Goal: Task Accomplishment & Management: Manage account settings

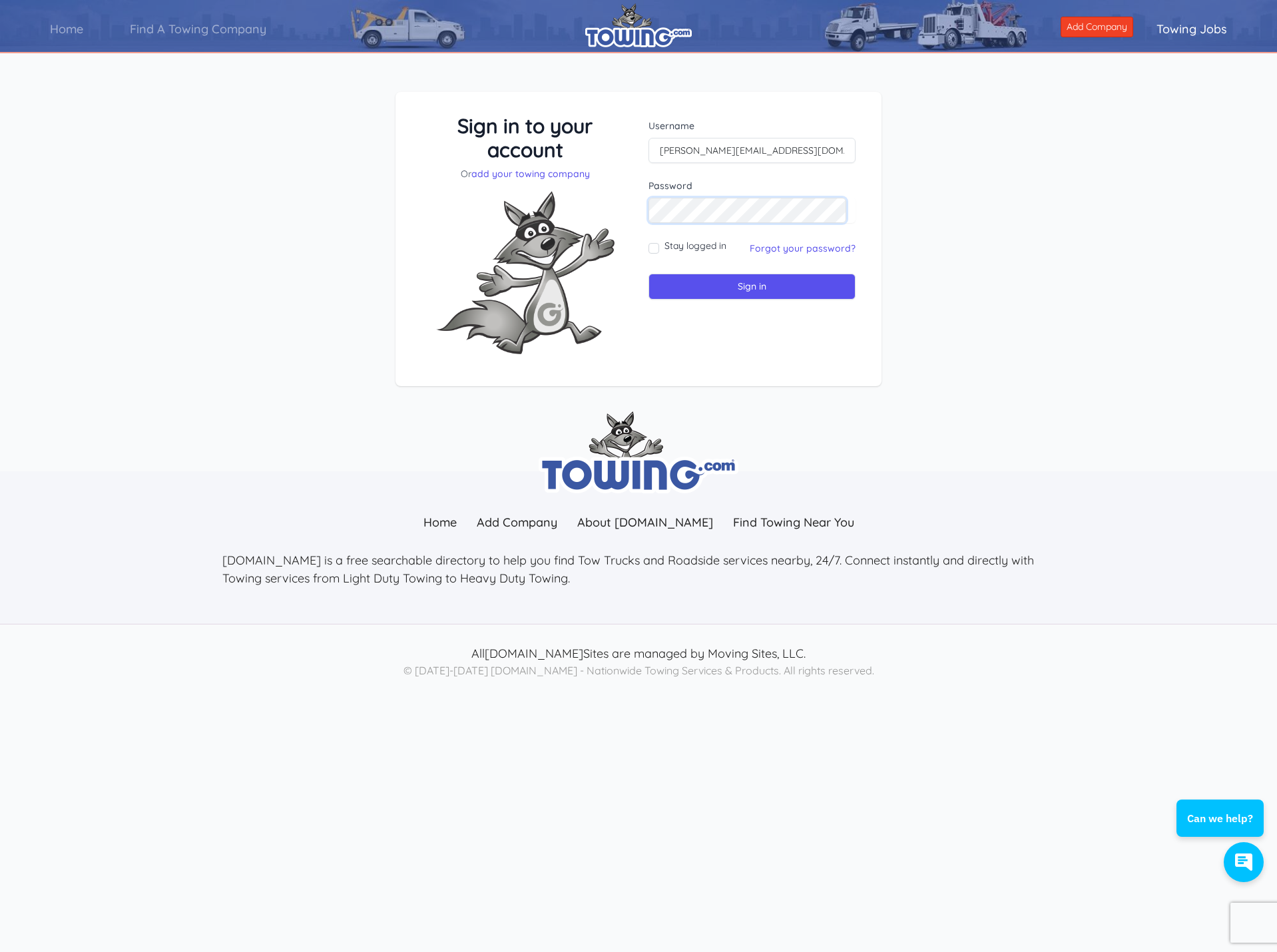
click at [649, 273] on input "Sign in" at bounding box center [752, 286] width 207 height 26
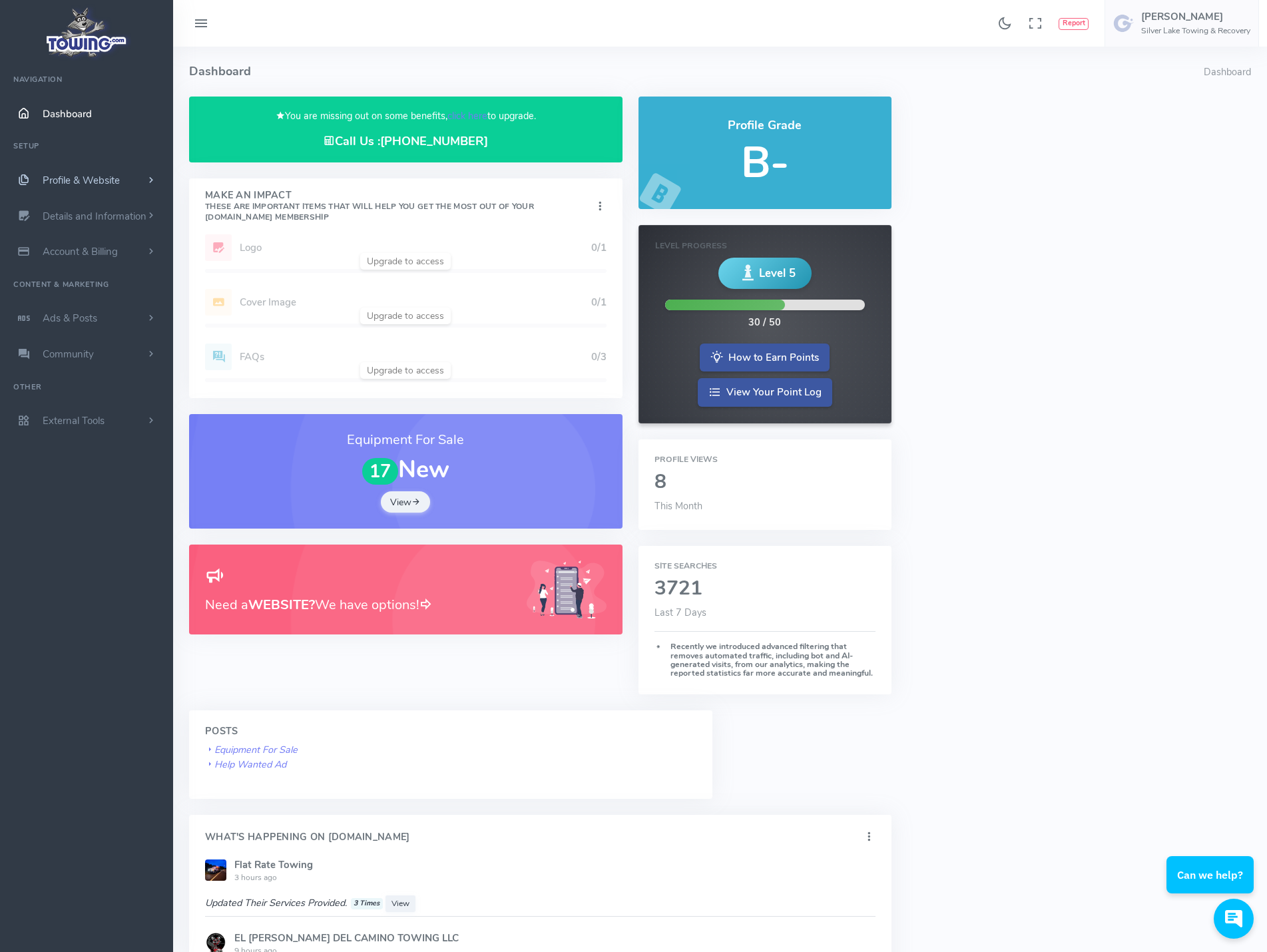
click at [75, 179] on span "Profile & Website" at bounding box center [81, 181] width 77 height 14
click at [82, 205] on link "Homepage Content" at bounding box center [103, 206] width 140 height 26
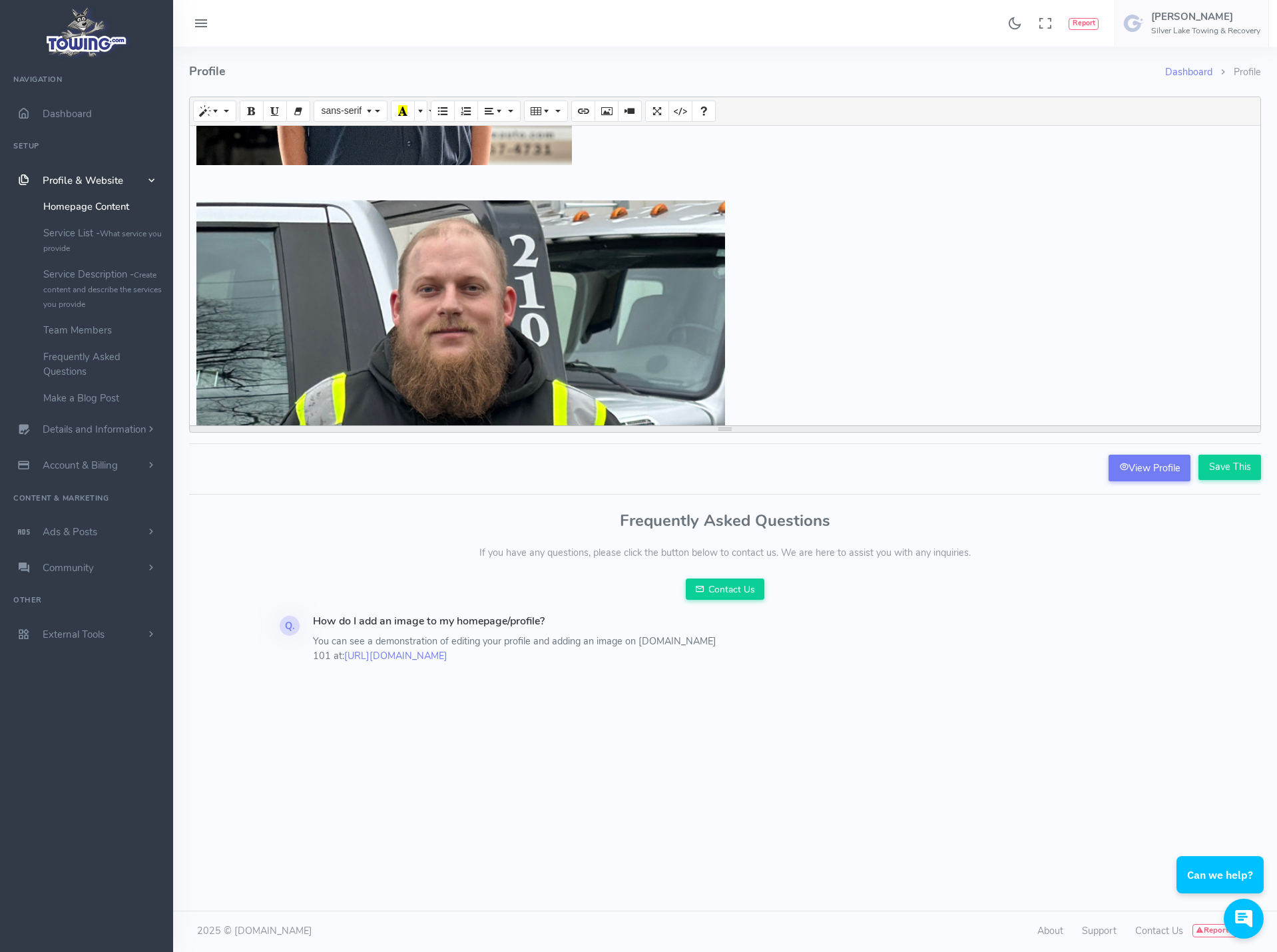
scroll to position [2971, 0]
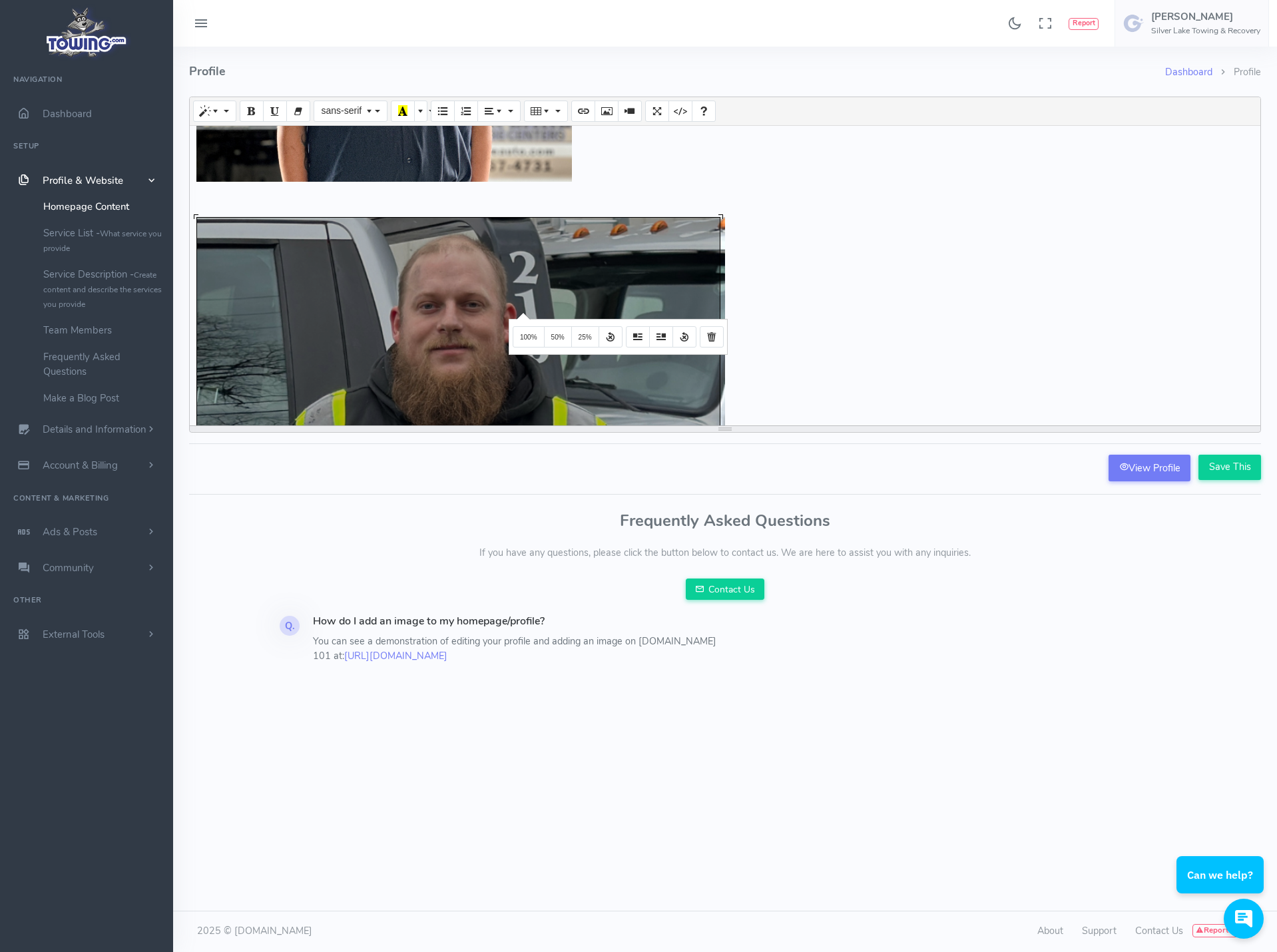
drag, startPoint x: 521, startPoint y: 312, endPoint x: 851, endPoint y: 206, distance: 346.6
click at [851, 206] on p at bounding box center [724, 200] width 1057 height 14
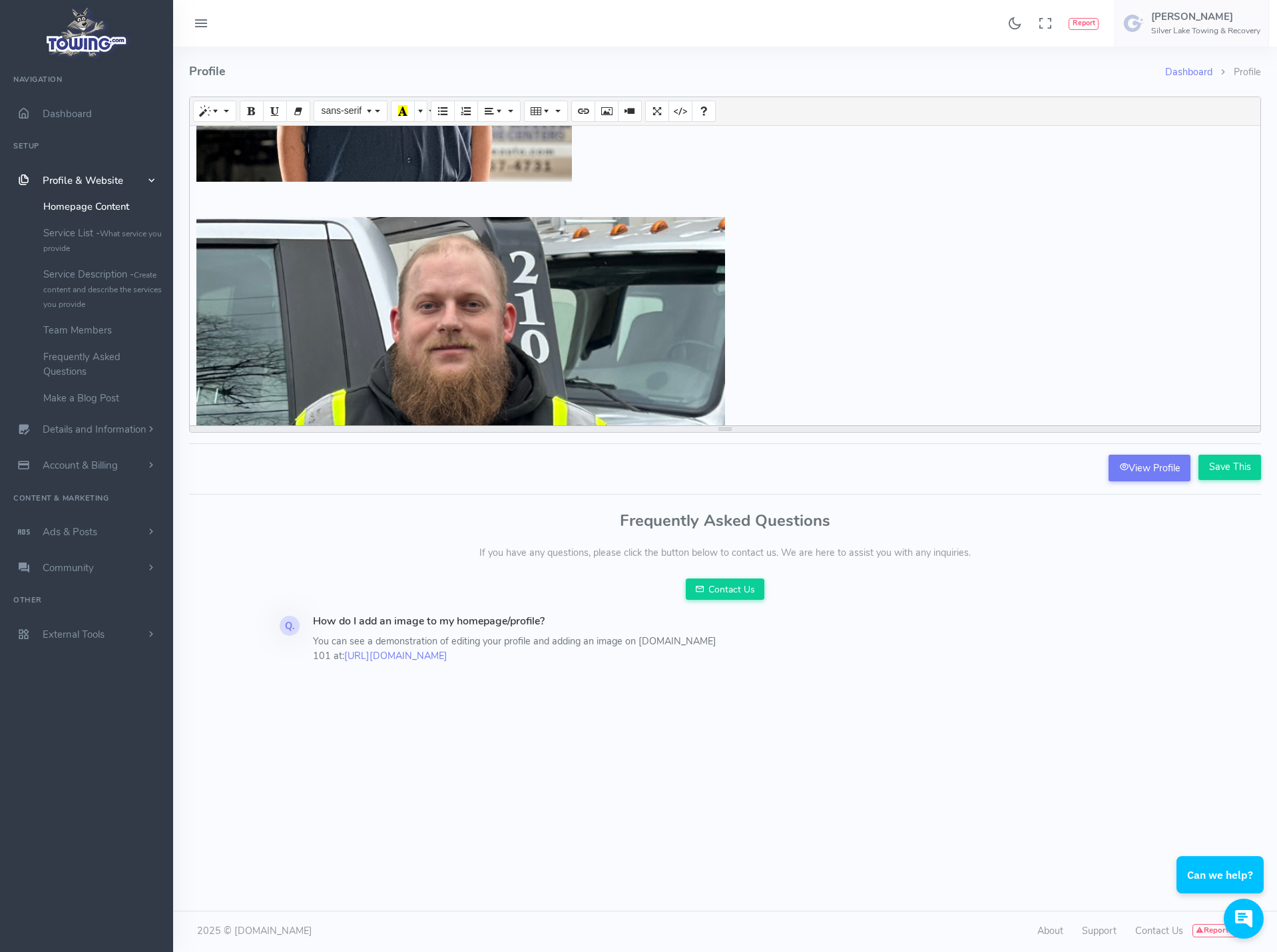
click at [685, 282] on div "Create your long description... 786.5x786.5 (Original: 720x720)" at bounding box center [724, 275] width 1071 height 300
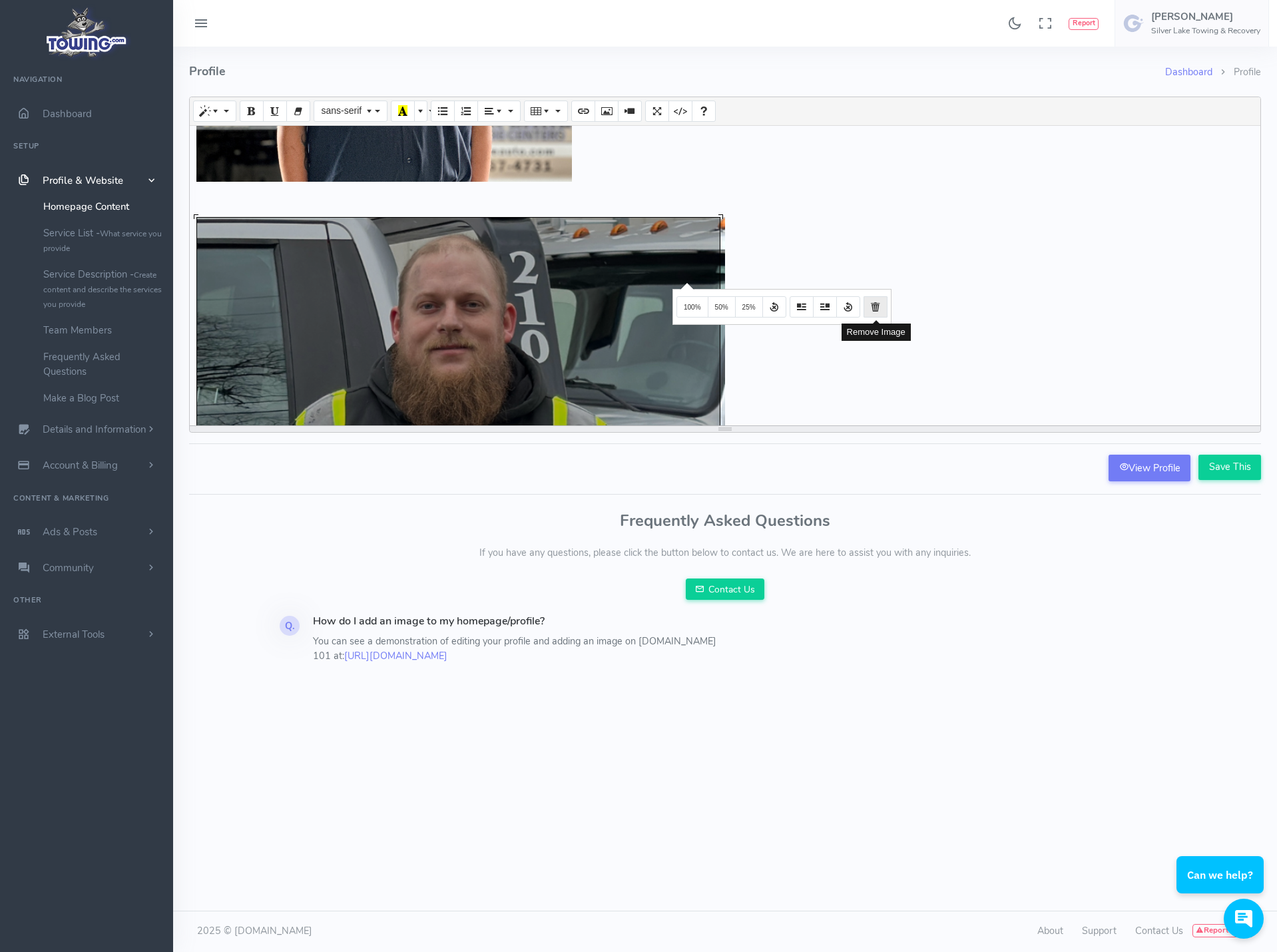
click at [870, 303] on icon "Remove Image" at bounding box center [875, 306] width 9 height 11
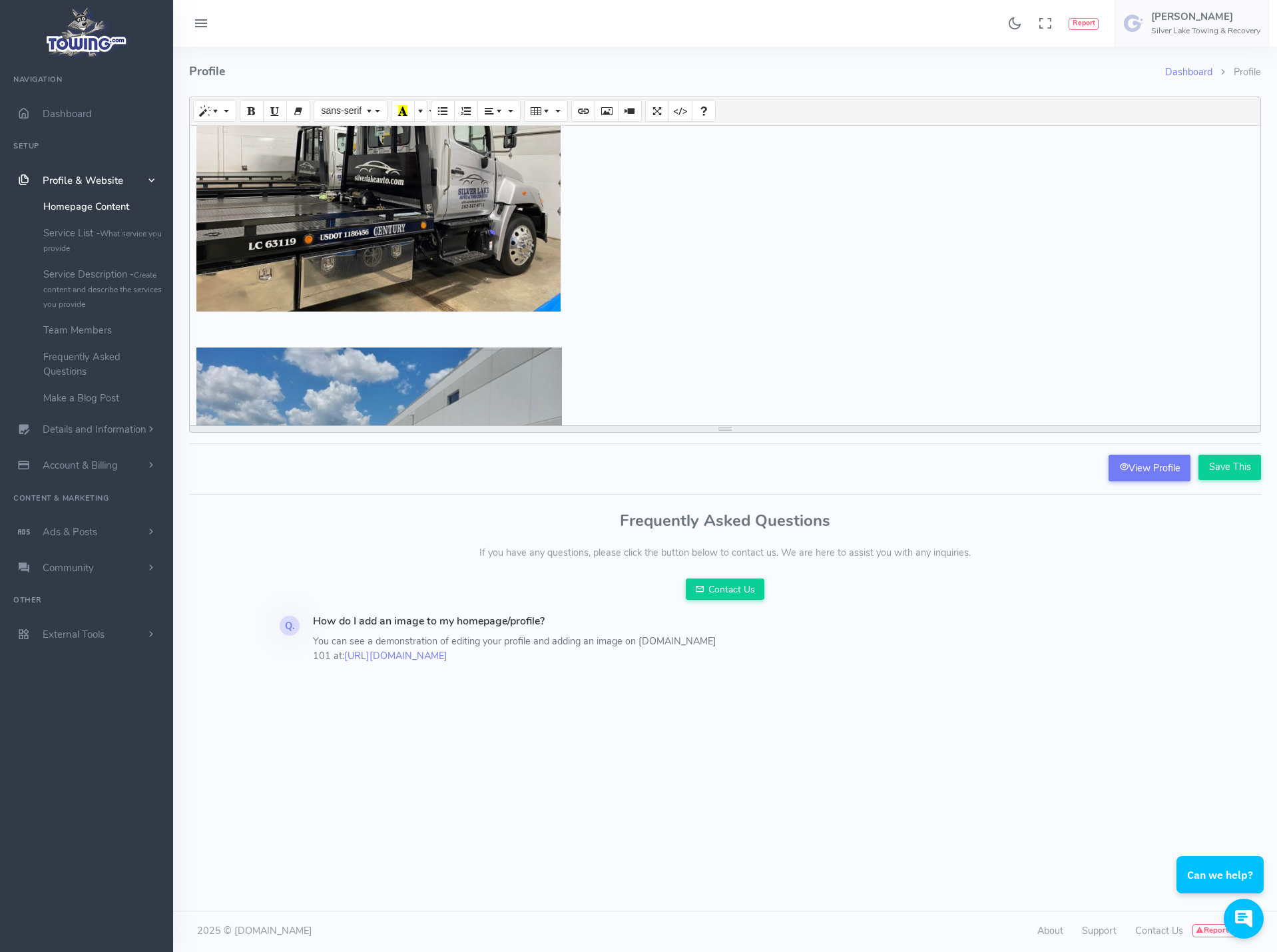
scroll to position [0, 0]
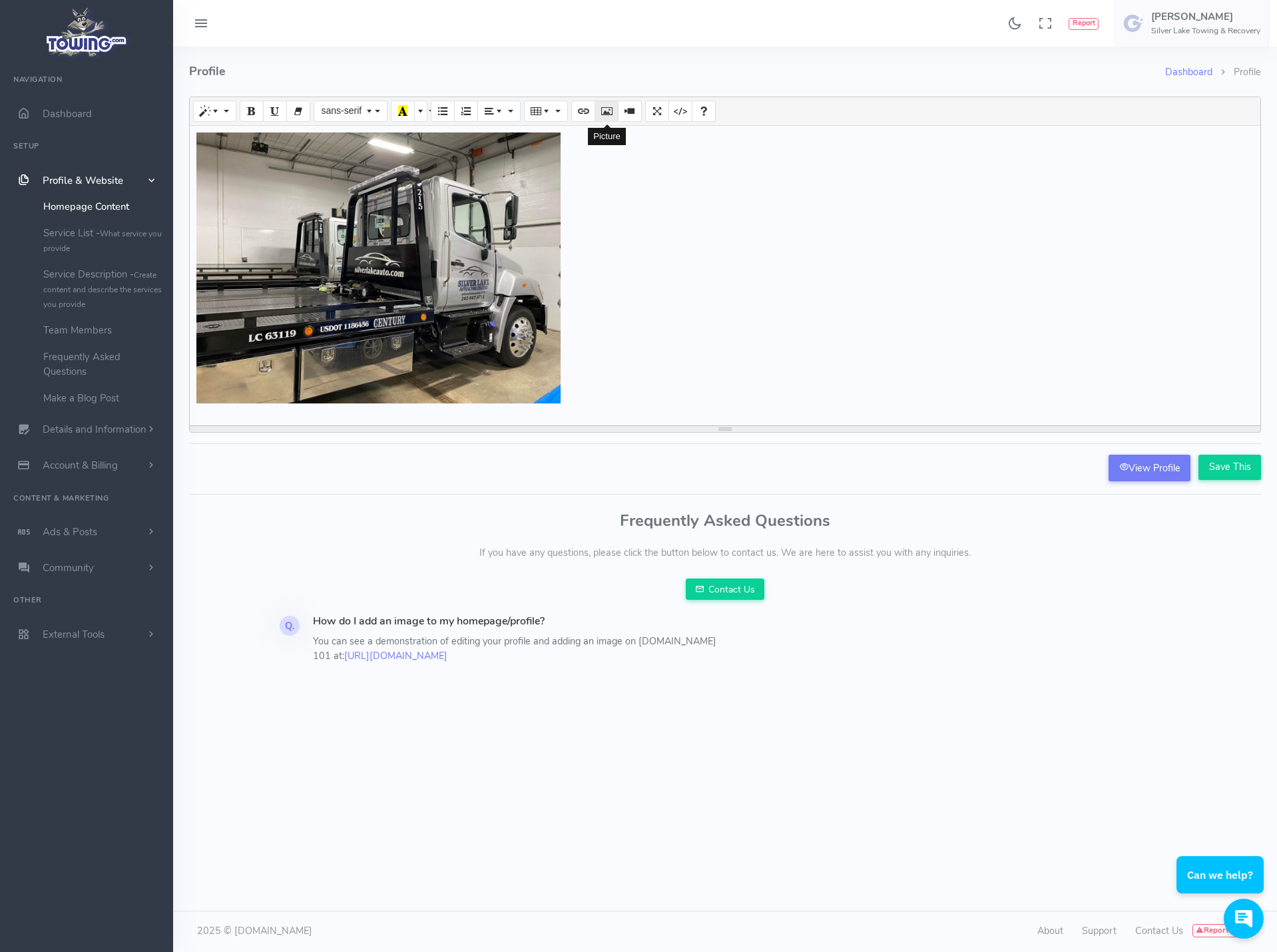
click at [597, 115] on button "Picture" at bounding box center [606, 110] width 24 height 21
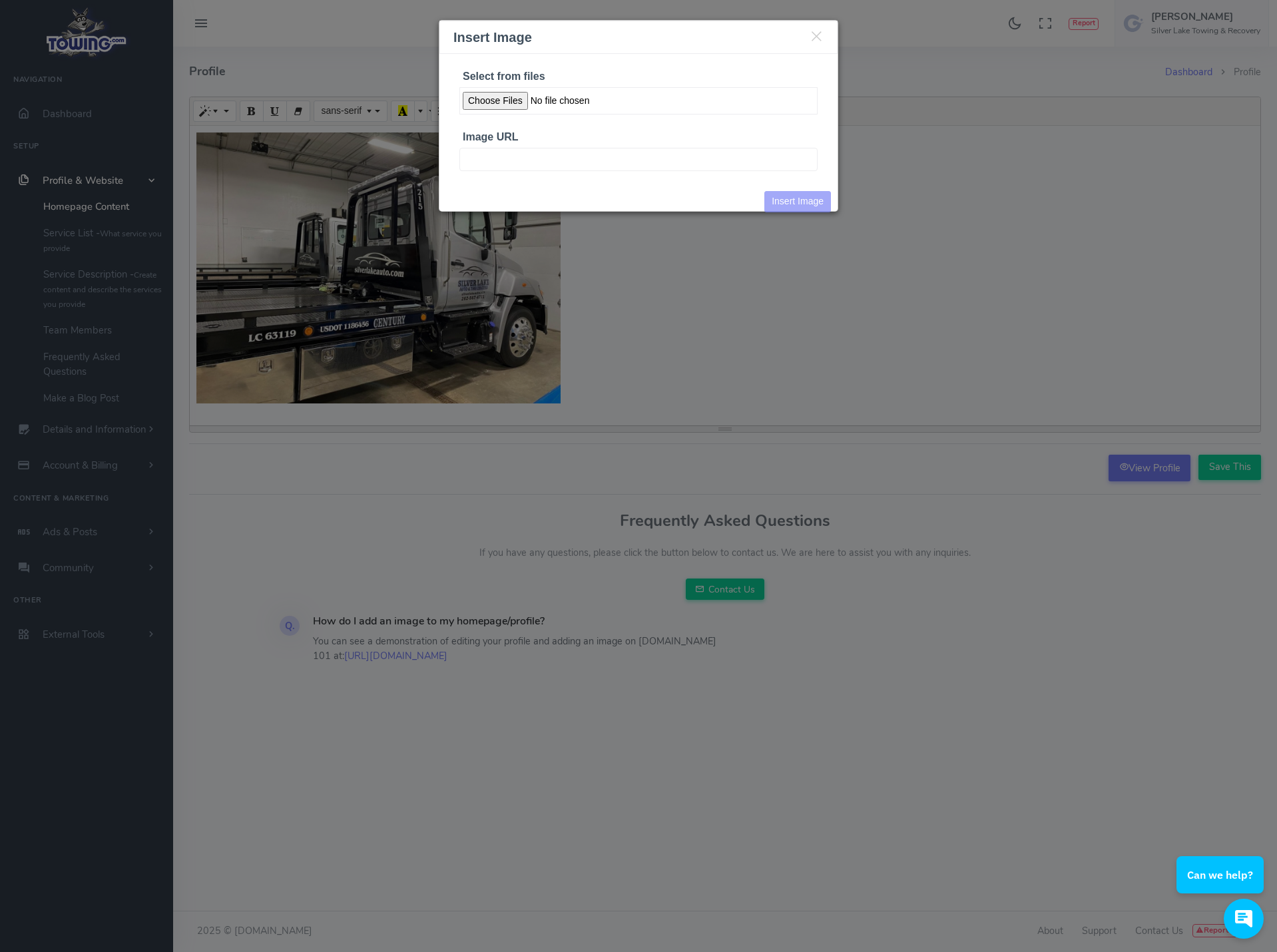
click at [515, 104] on input "Select from files" at bounding box center [638, 101] width 358 height 27
click at [818, 42] on icon "Close" at bounding box center [816, 35] width 14 height 15
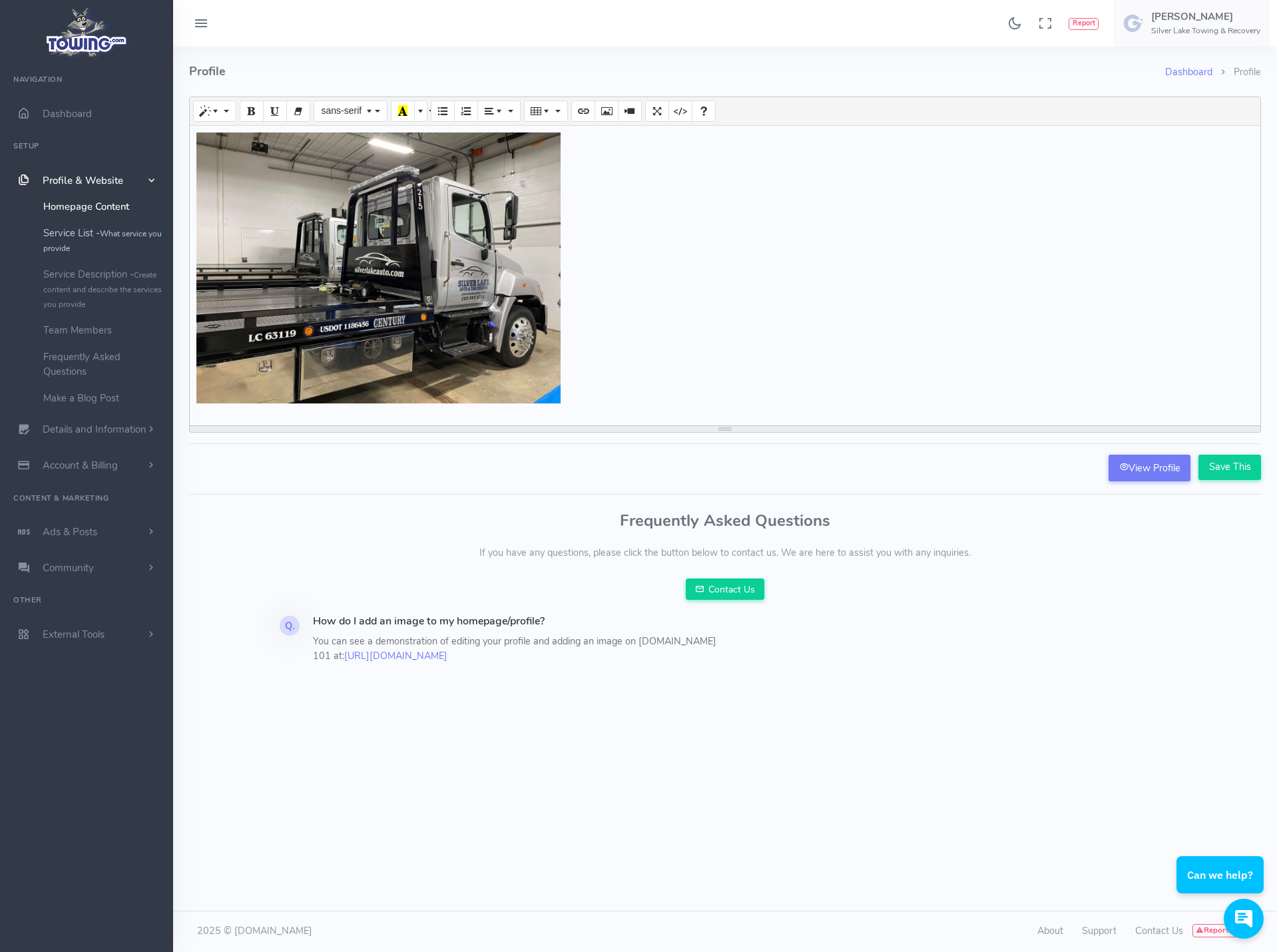
click at [93, 238] on link "Service List - What service you provide" at bounding box center [103, 240] width 140 height 42
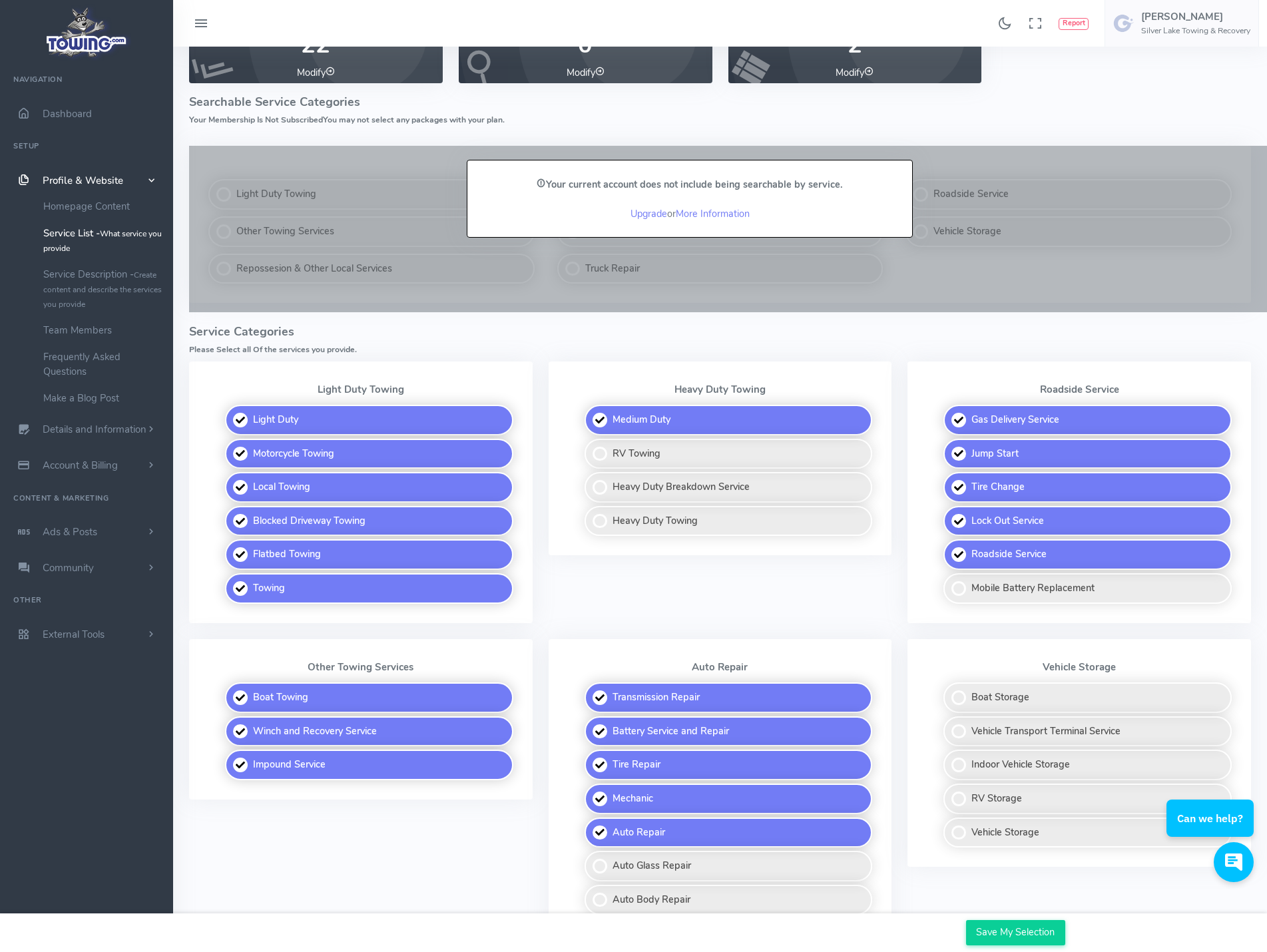
scroll to position [133, 0]
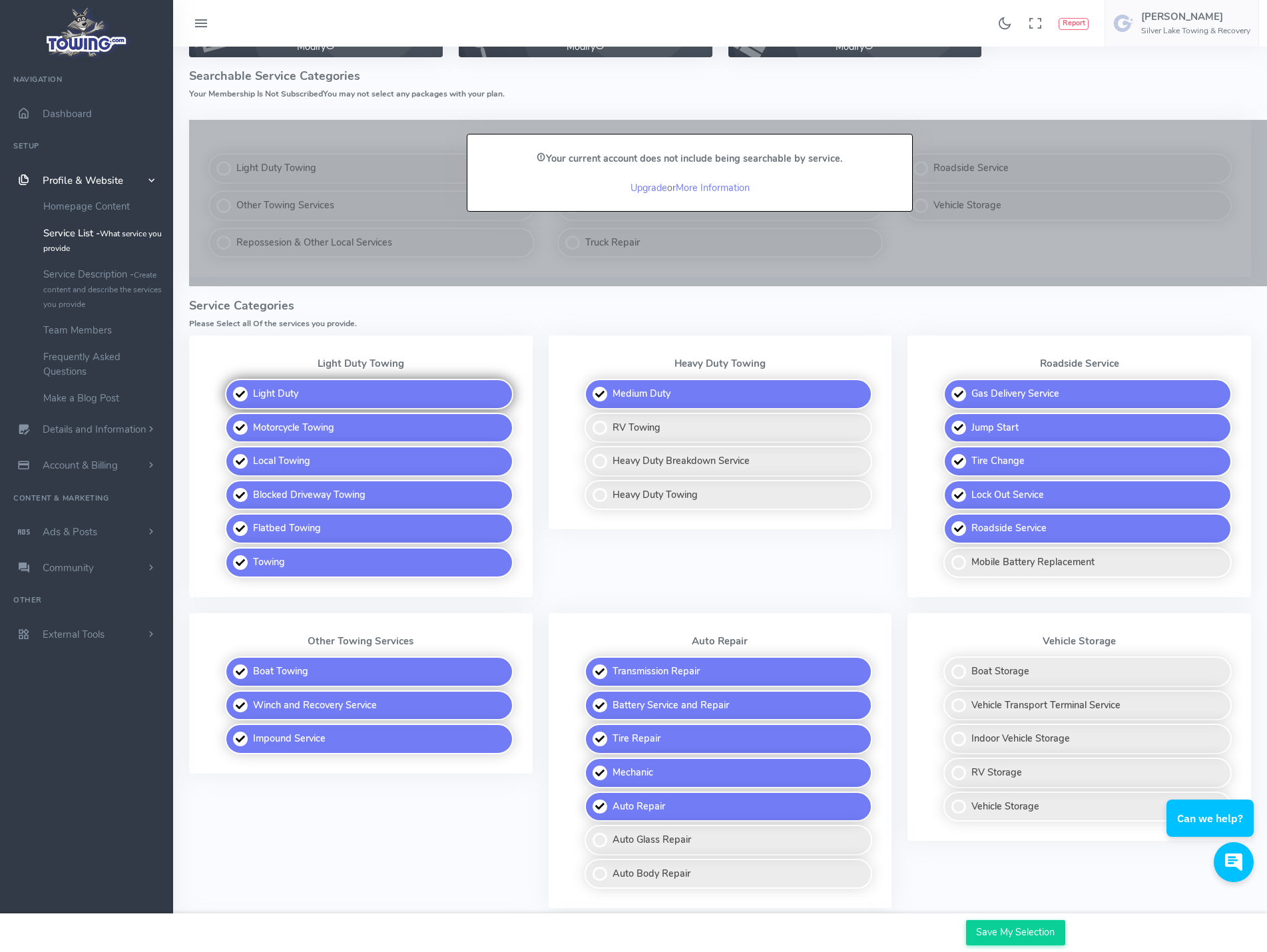
click at [399, 385] on label "Light Duty" at bounding box center [369, 394] width 288 height 31
click at [230, 385] on input "Light Duty" at bounding box center [226, 383] width 8 height 8
click at [399, 385] on label "Light Duty" at bounding box center [369, 394] width 288 height 31
click at [230, 385] on input "Light Duty" at bounding box center [226, 383] width 8 height 8
checkbox input "true"
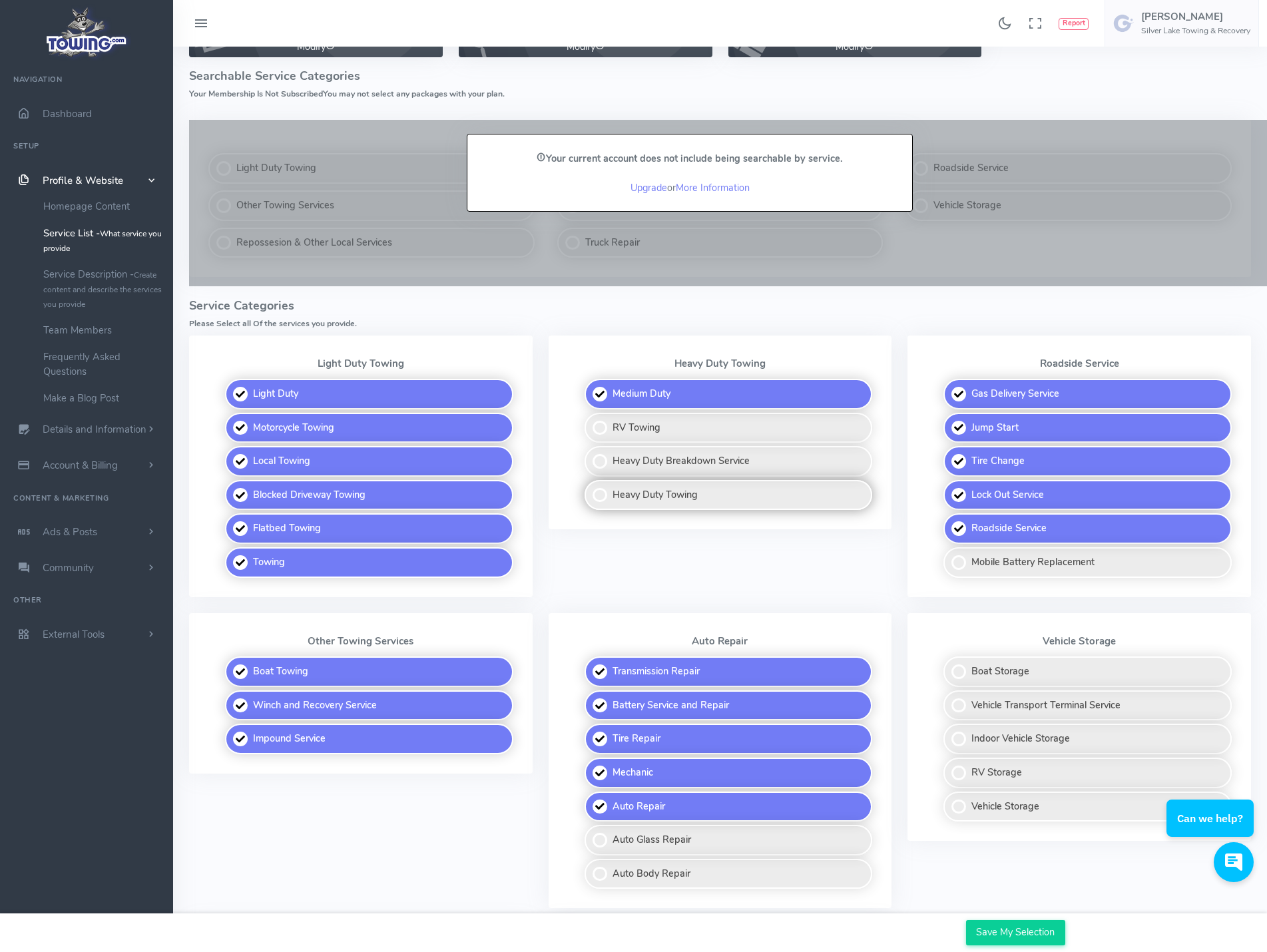
click at [616, 497] on label "Heavy Duty Towing" at bounding box center [728, 495] width 288 height 31
click at [590, 488] on input "Heavy Duty Towing" at bounding box center [585, 484] width 8 height 8
checkbox input "true"
click at [595, 423] on label "RV Towing" at bounding box center [728, 428] width 288 height 31
click at [590, 421] on input "RV Towing" at bounding box center [585, 417] width 8 height 8
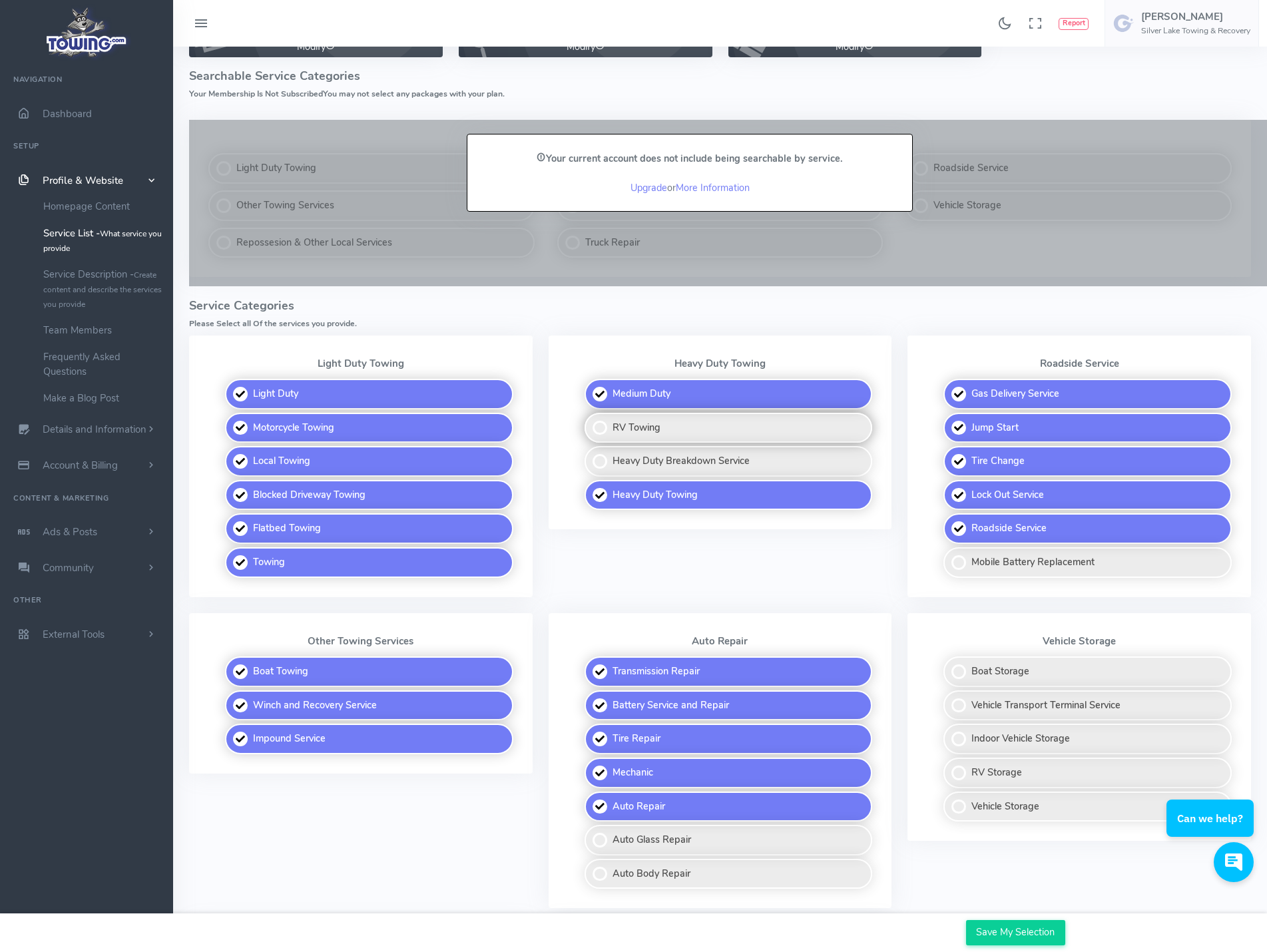
checkbox input "true"
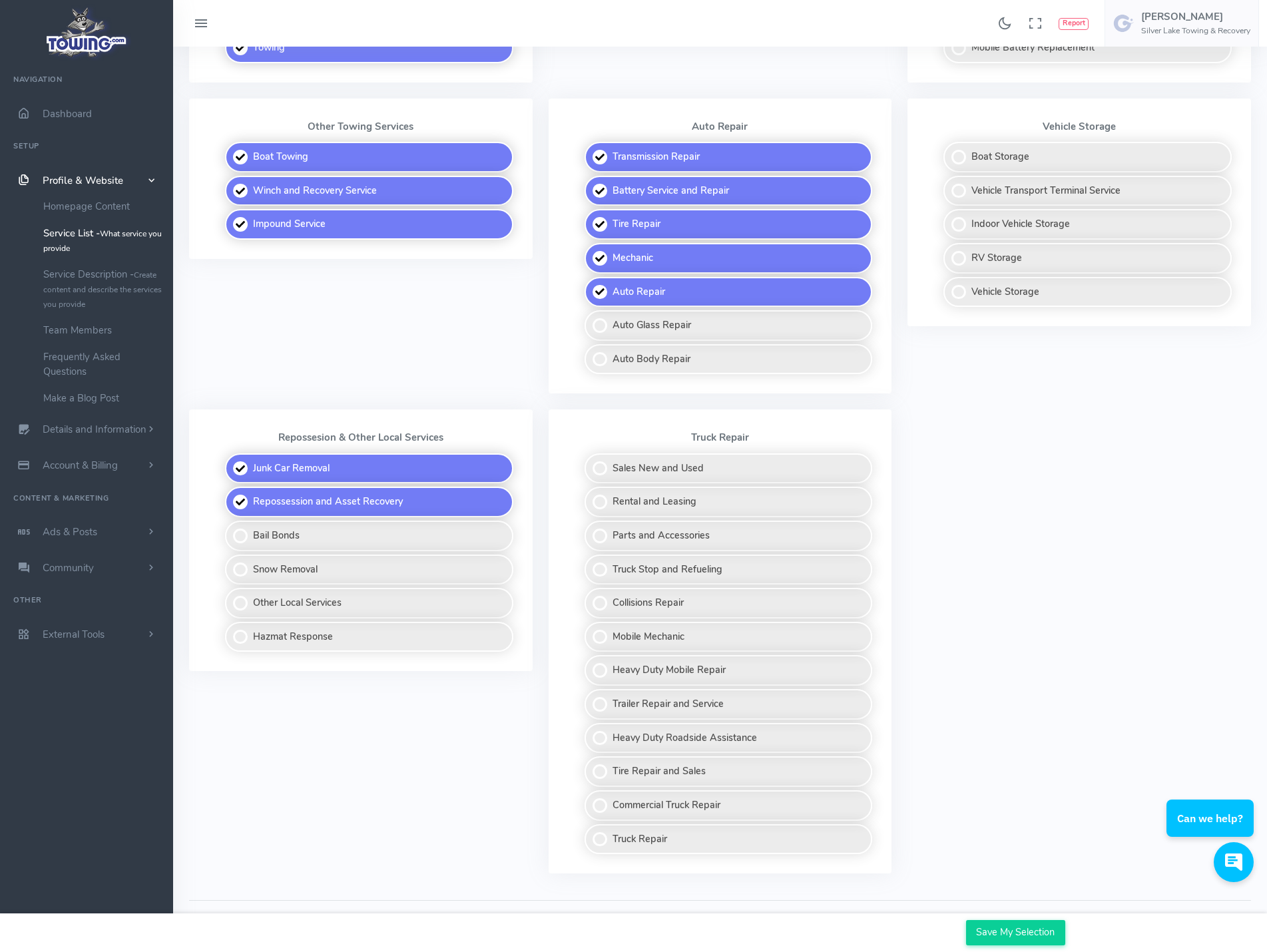
scroll to position [666, 0]
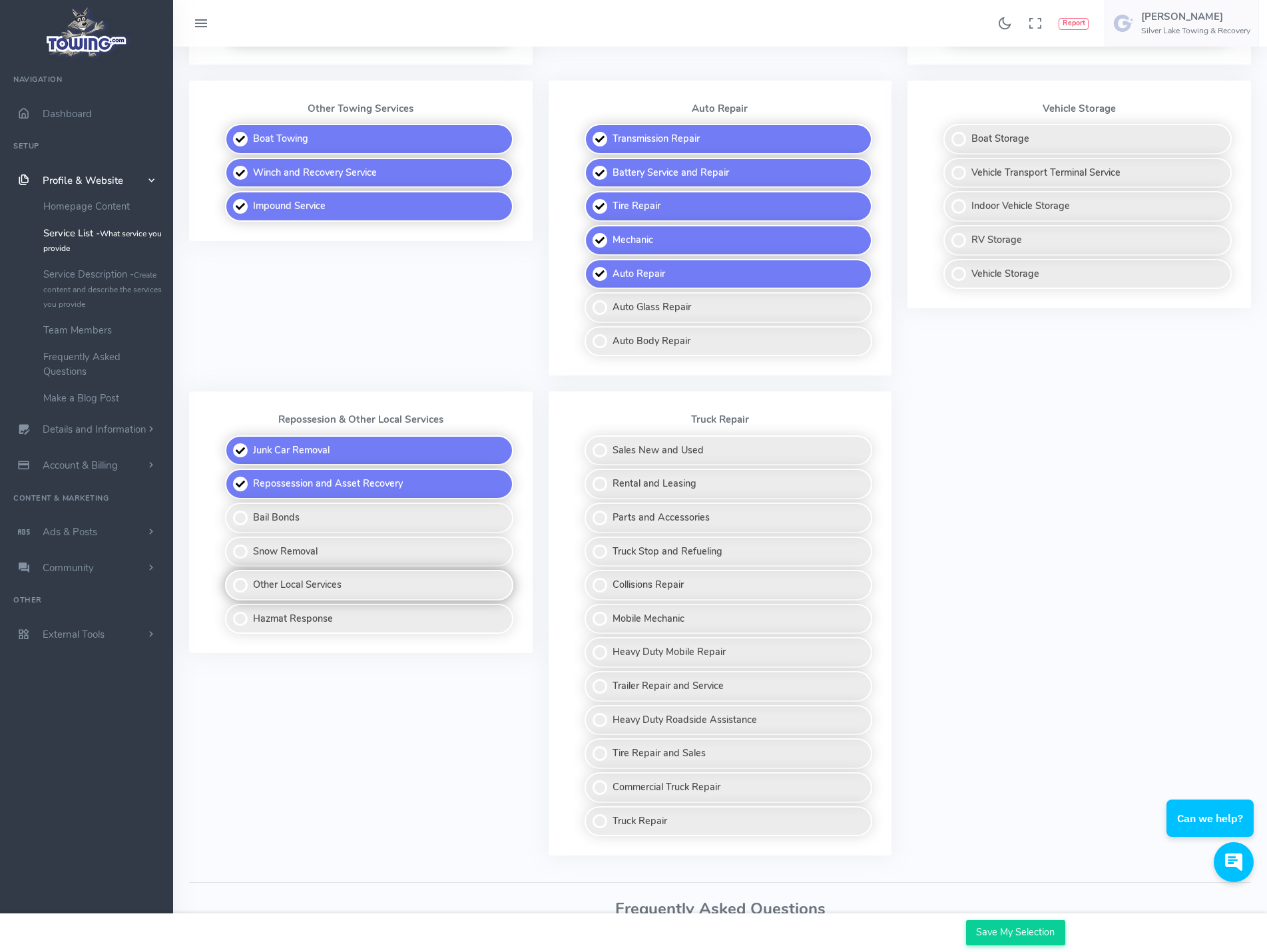
click at [324, 590] on label "Other Local Services" at bounding box center [369, 585] width 288 height 31
click at [230, 578] on input "Other Local Services" at bounding box center [226, 574] width 8 height 8
checkbox input "true"
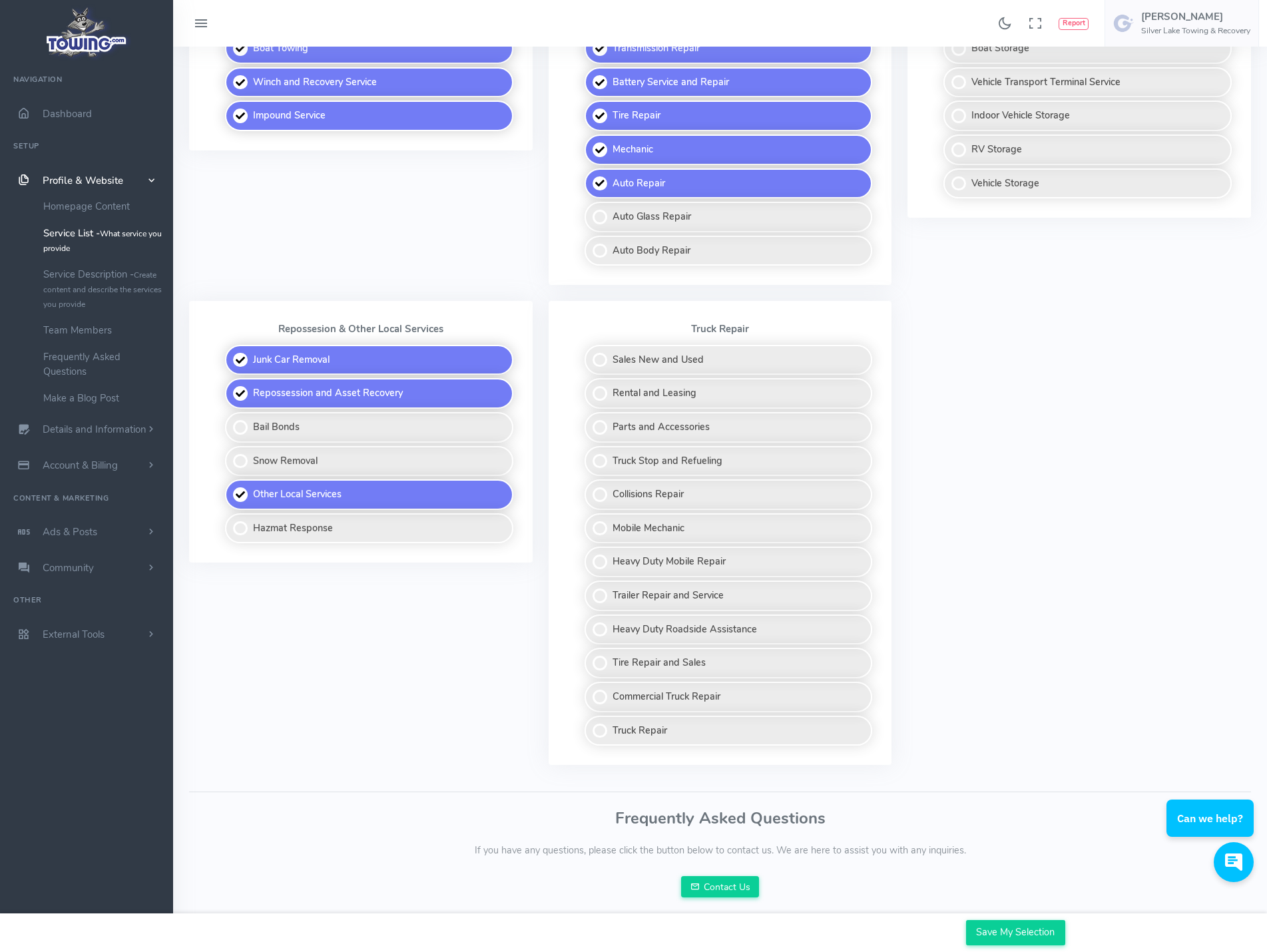
scroll to position [758, 0]
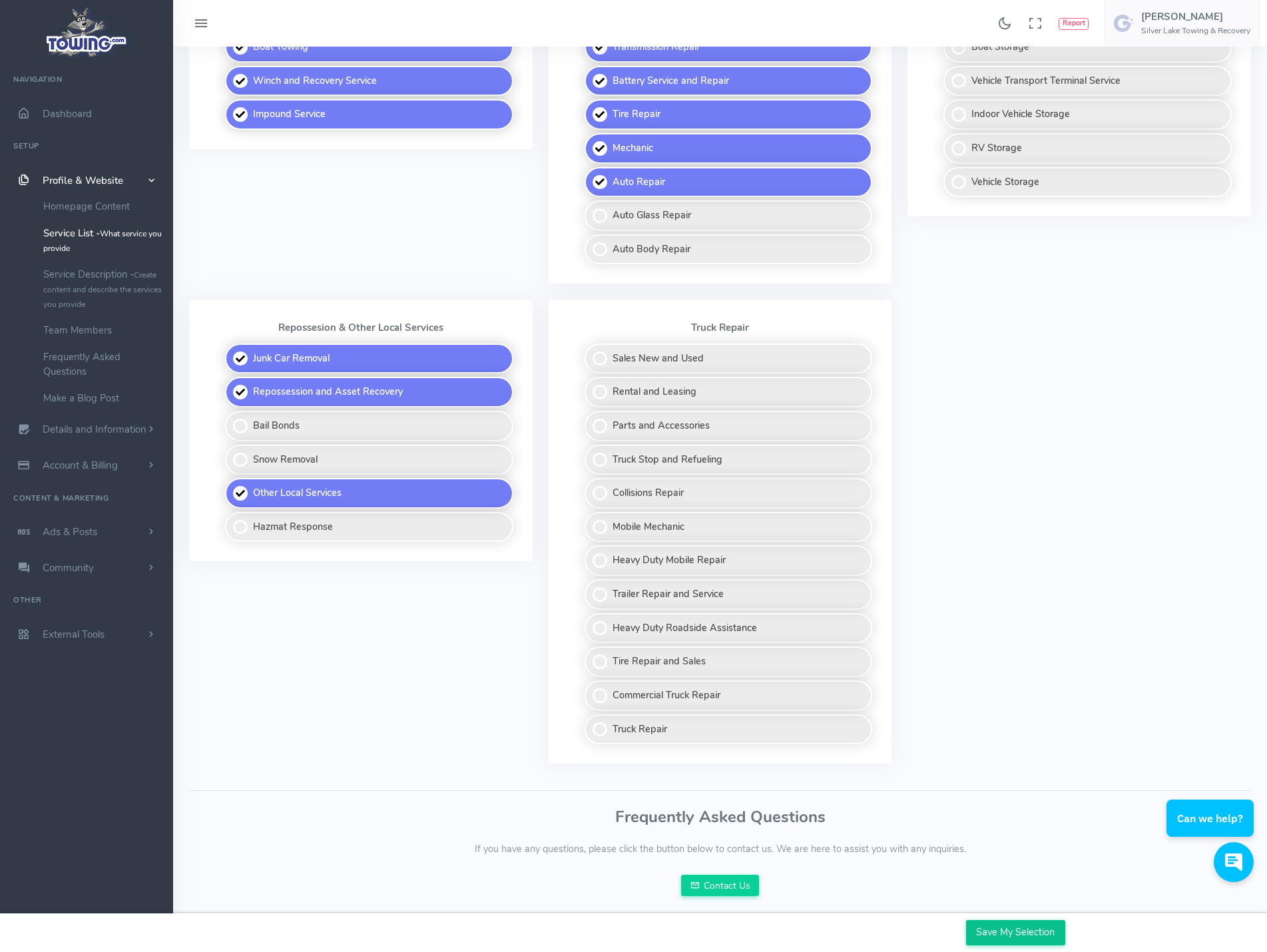
click at [1016, 934] on input "Save My Selection" at bounding box center [1016, 932] width 99 height 25
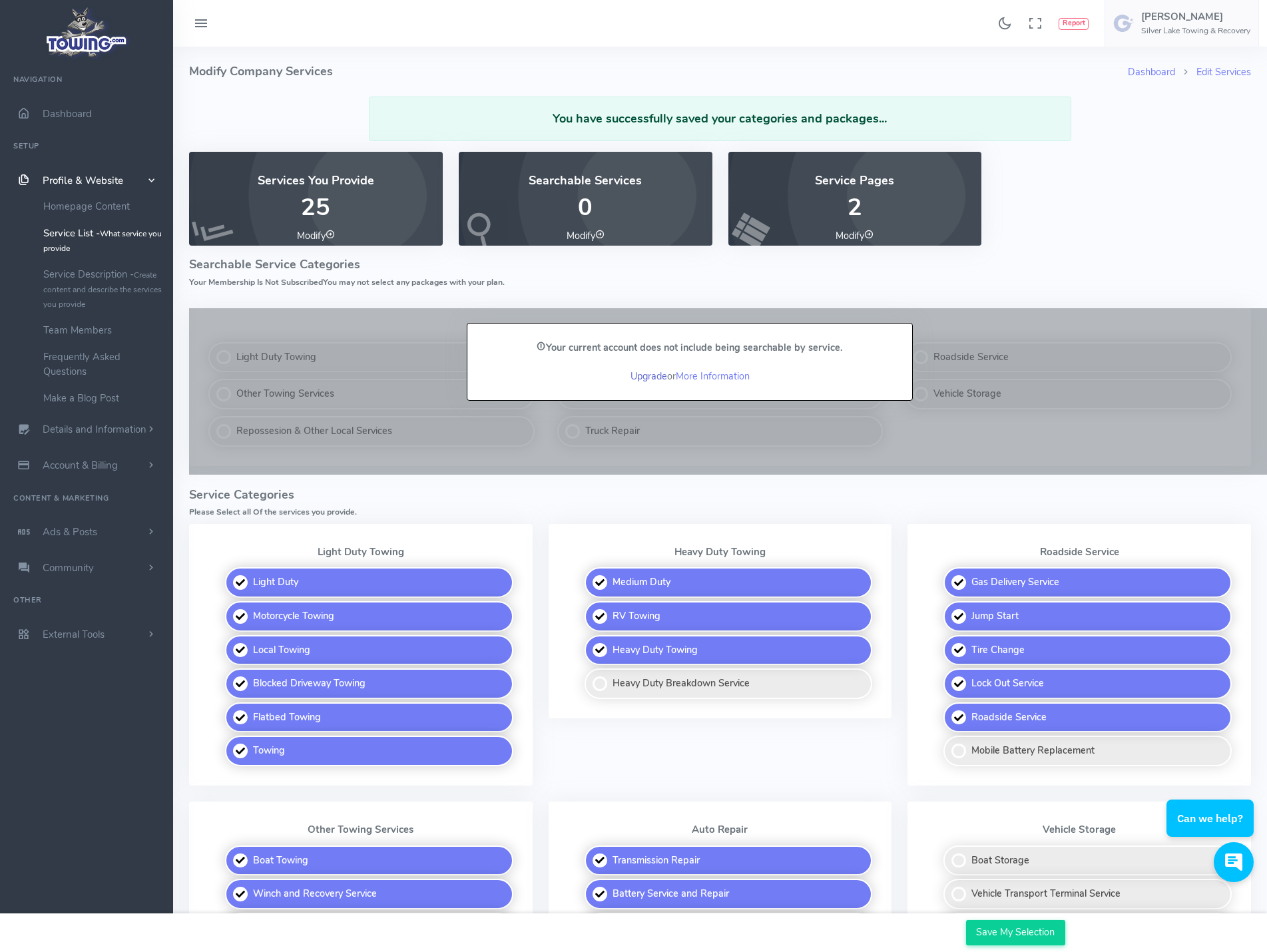
click at [646, 372] on link "Upgrade" at bounding box center [648, 376] width 37 height 14
click at [649, 375] on link "Upgrade" at bounding box center [648, 376] width 37 height 14
click at [729, 376] on link "More Information" at bounding box center [712, 376] width 74 height 14
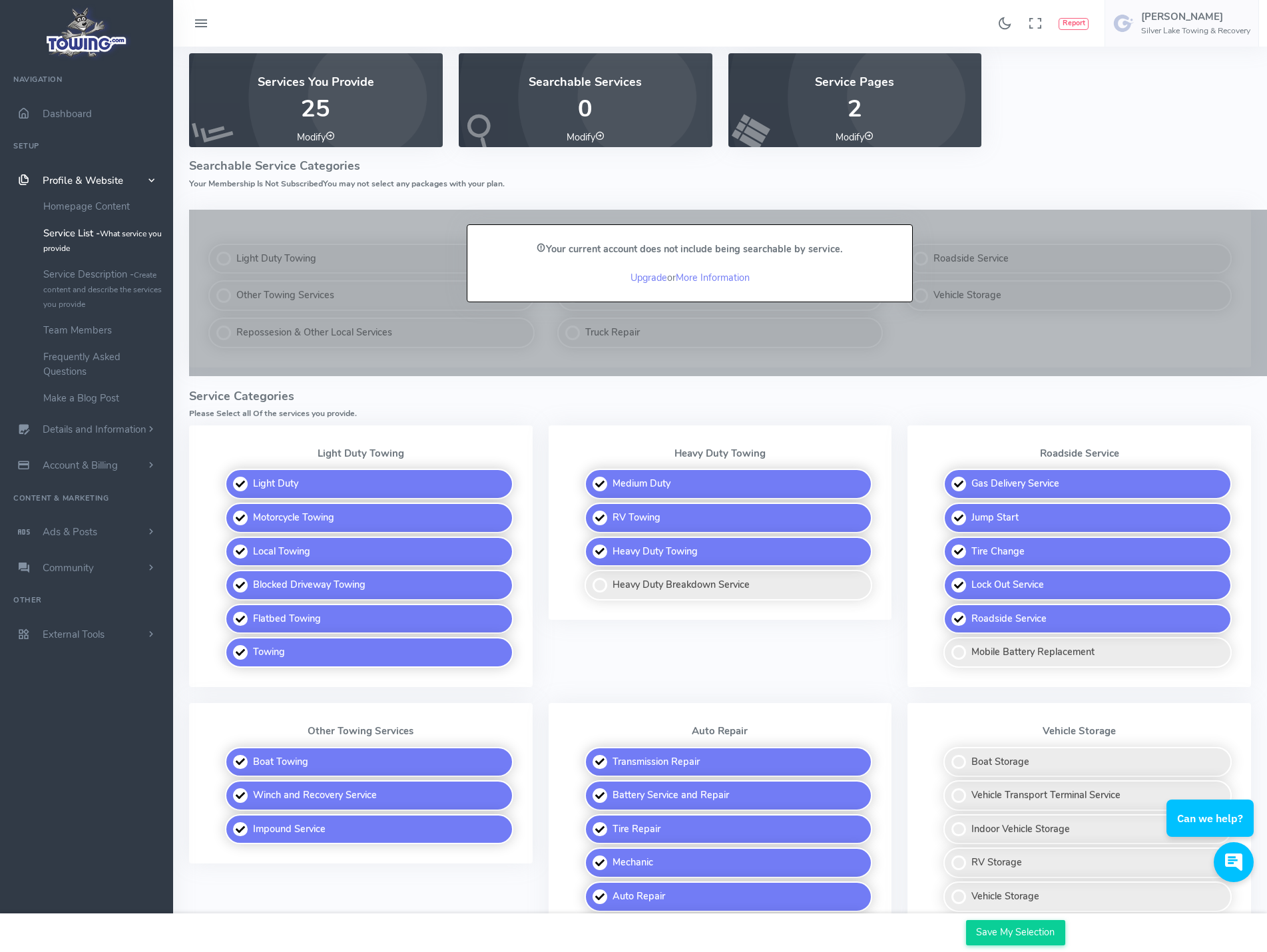
scroll to position [133, 0]
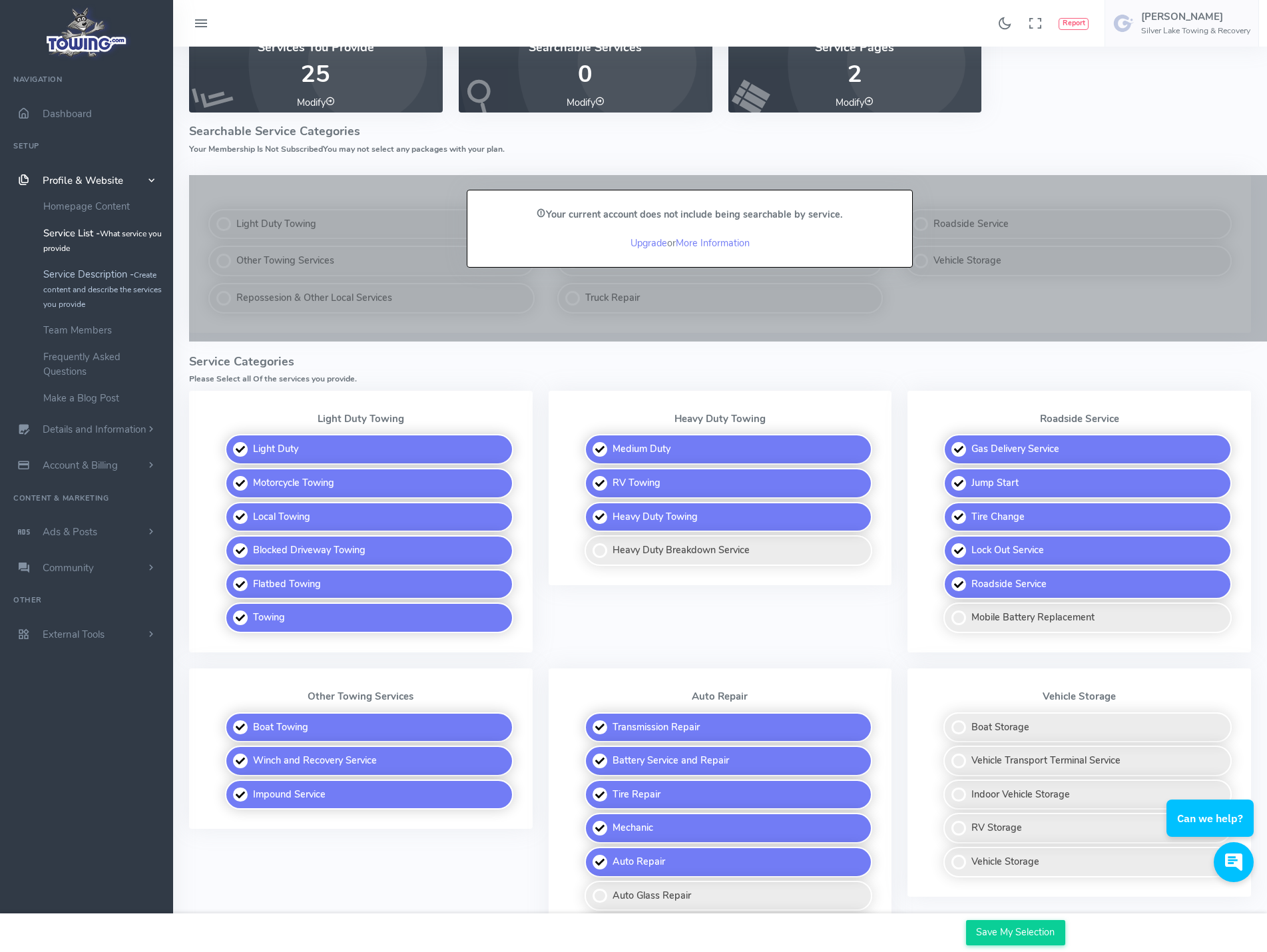
click at [115, 269] on link "Service Description - Create content and describe the services you provide" at bounding box center [103, 289] width 140 height 56
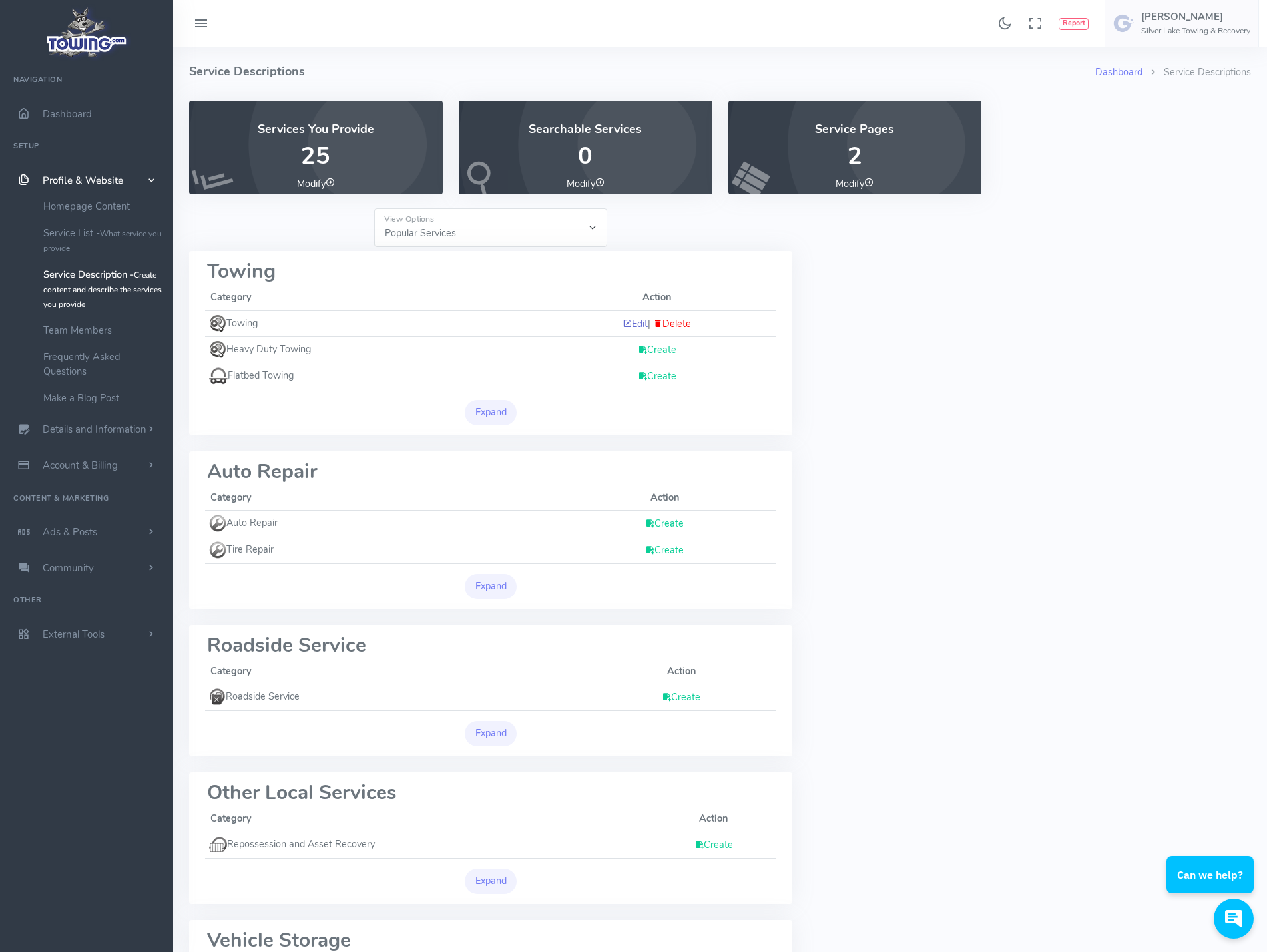
click at [622, 324] on icon at bounding box center [627, 324] width 9 height 14
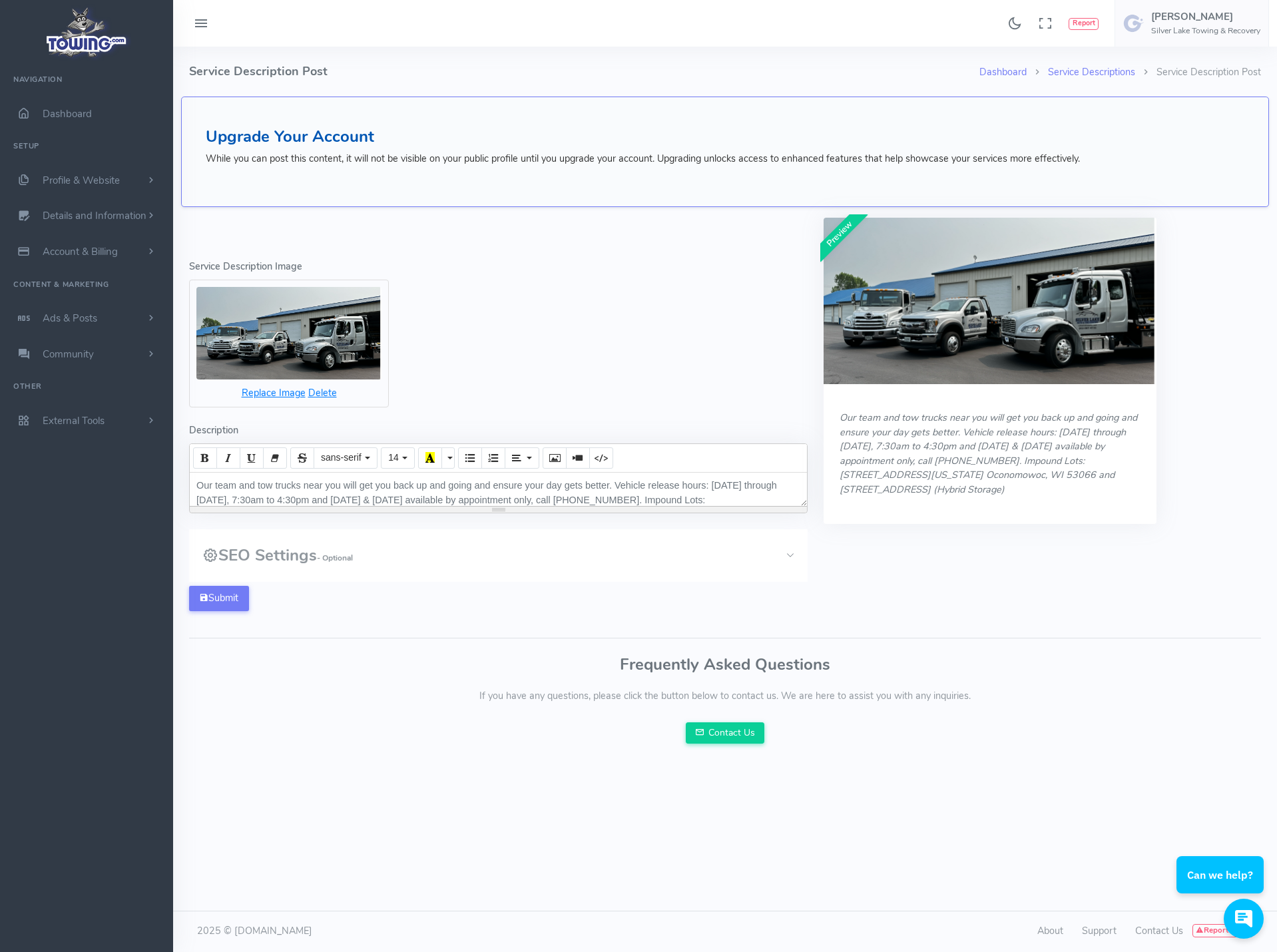
scroll to position [34, 0]
click at [231, 597] on button "Submit" at bounding box center [219, 599] width 60 height 25
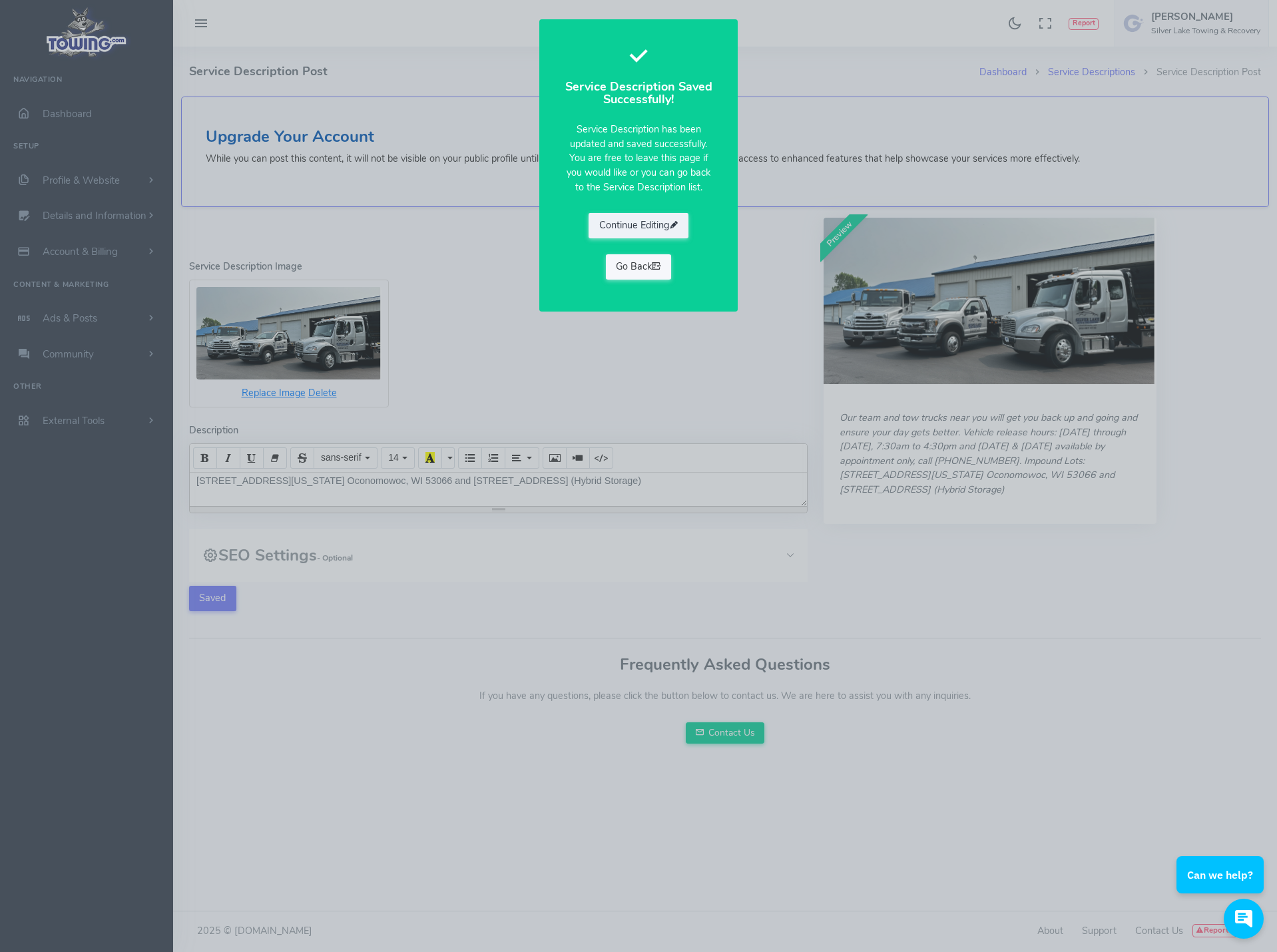
click at [624, 268] on link "Go Back" at bounding box center [638, 267] width 66 height 25
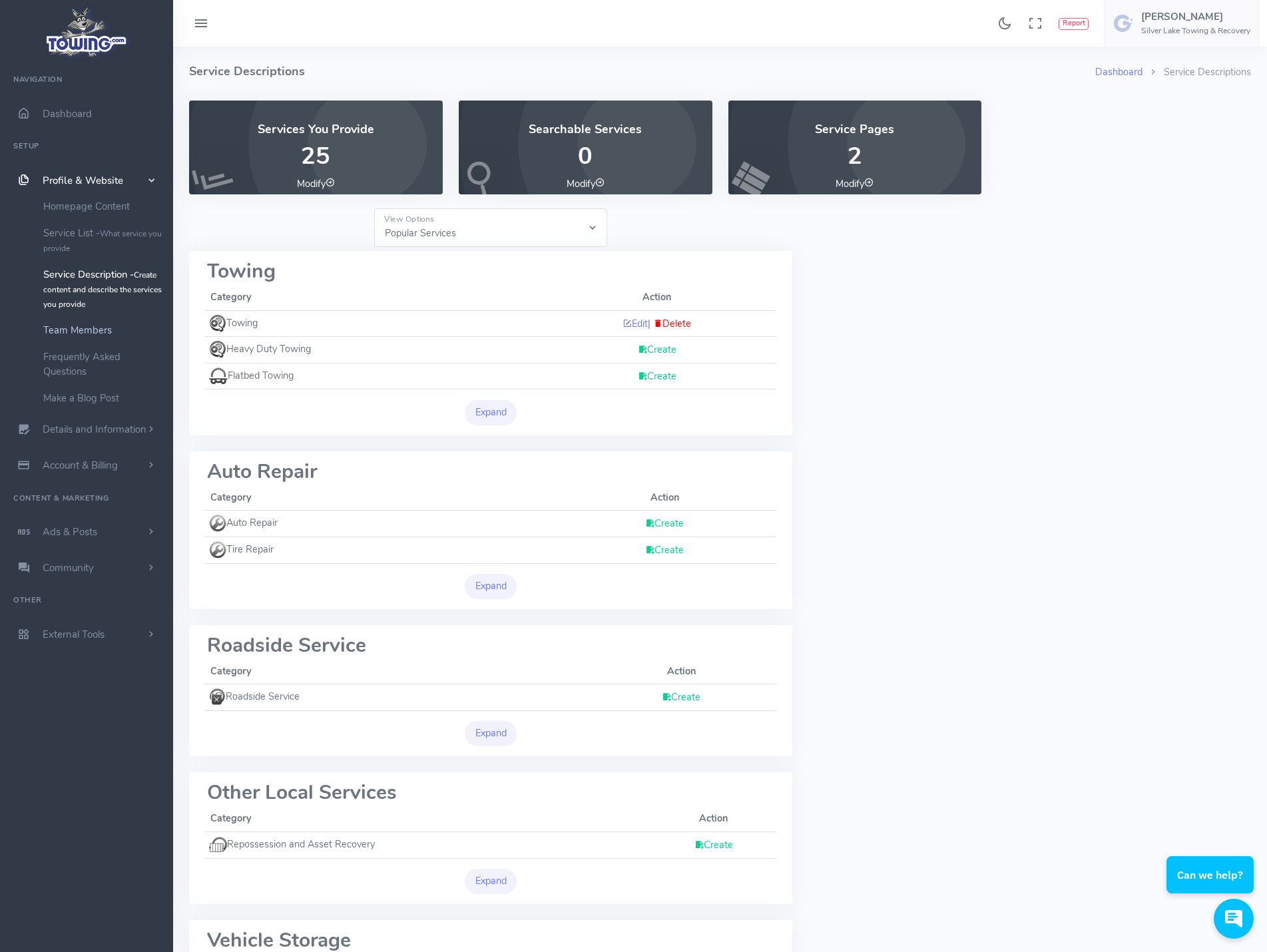
click at [100, 326] on link "Team Members" at bounding box center [103, 330] width 140 height 26
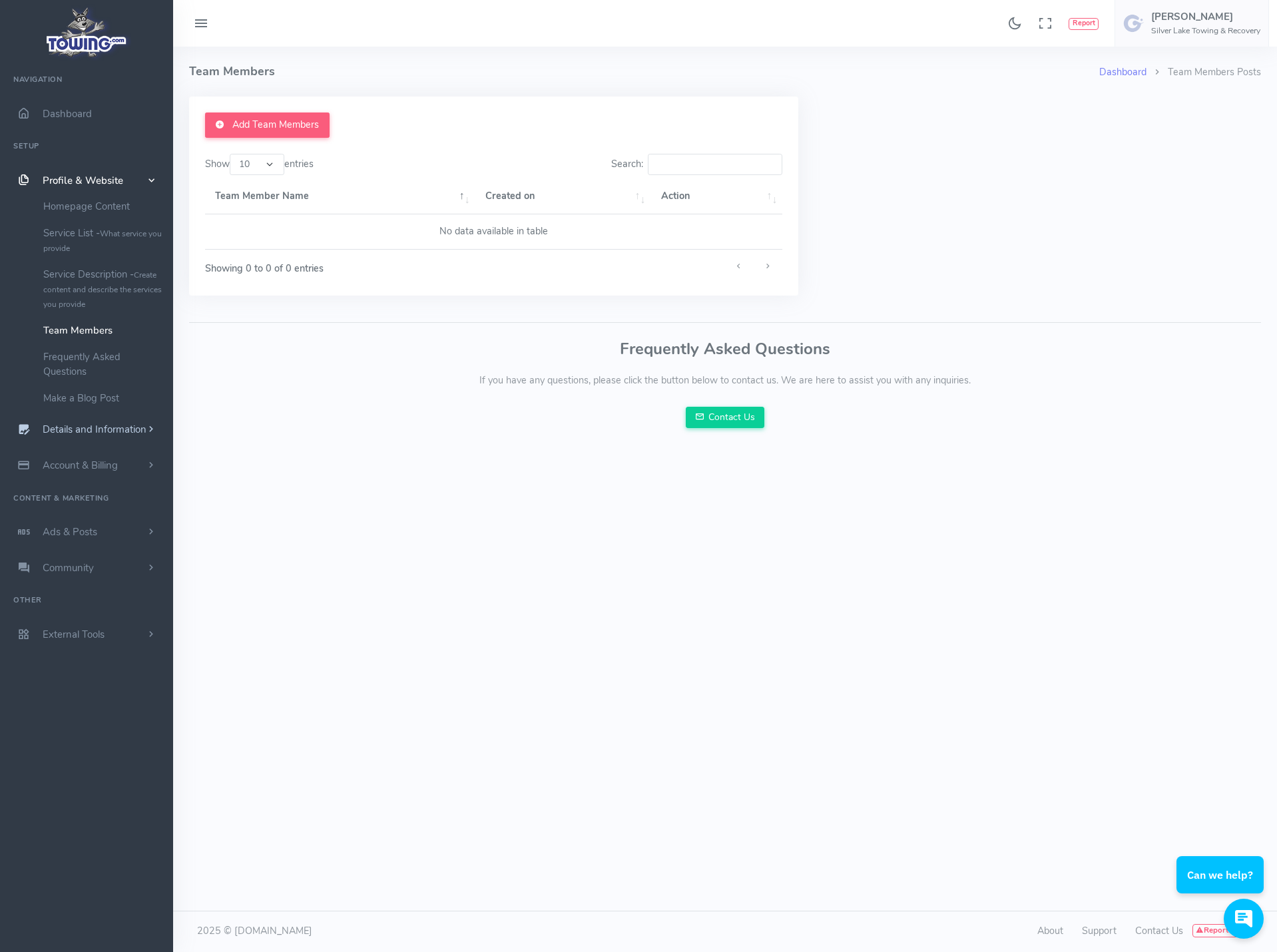
click at [93, 428] on span "Details and Information" at bounding box center [94, 431] width 104 height 14
click at [78, 245] on link "Logo & Banner" at bounding box center [103, 242] width 140 height 26
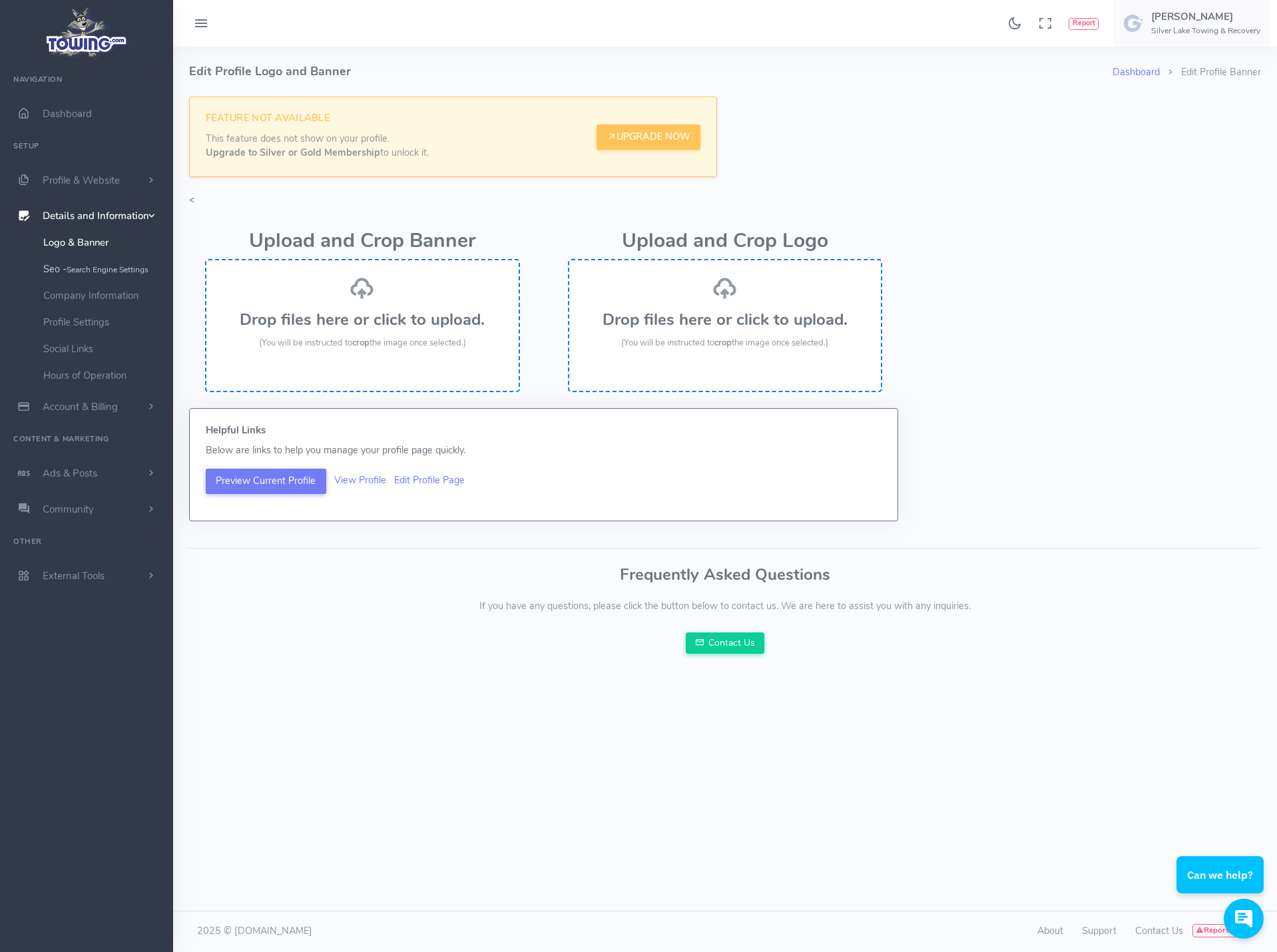
click at [81, 273] on small "Search Engine Settings" at bounding box center [107, 269] width 82 height 11
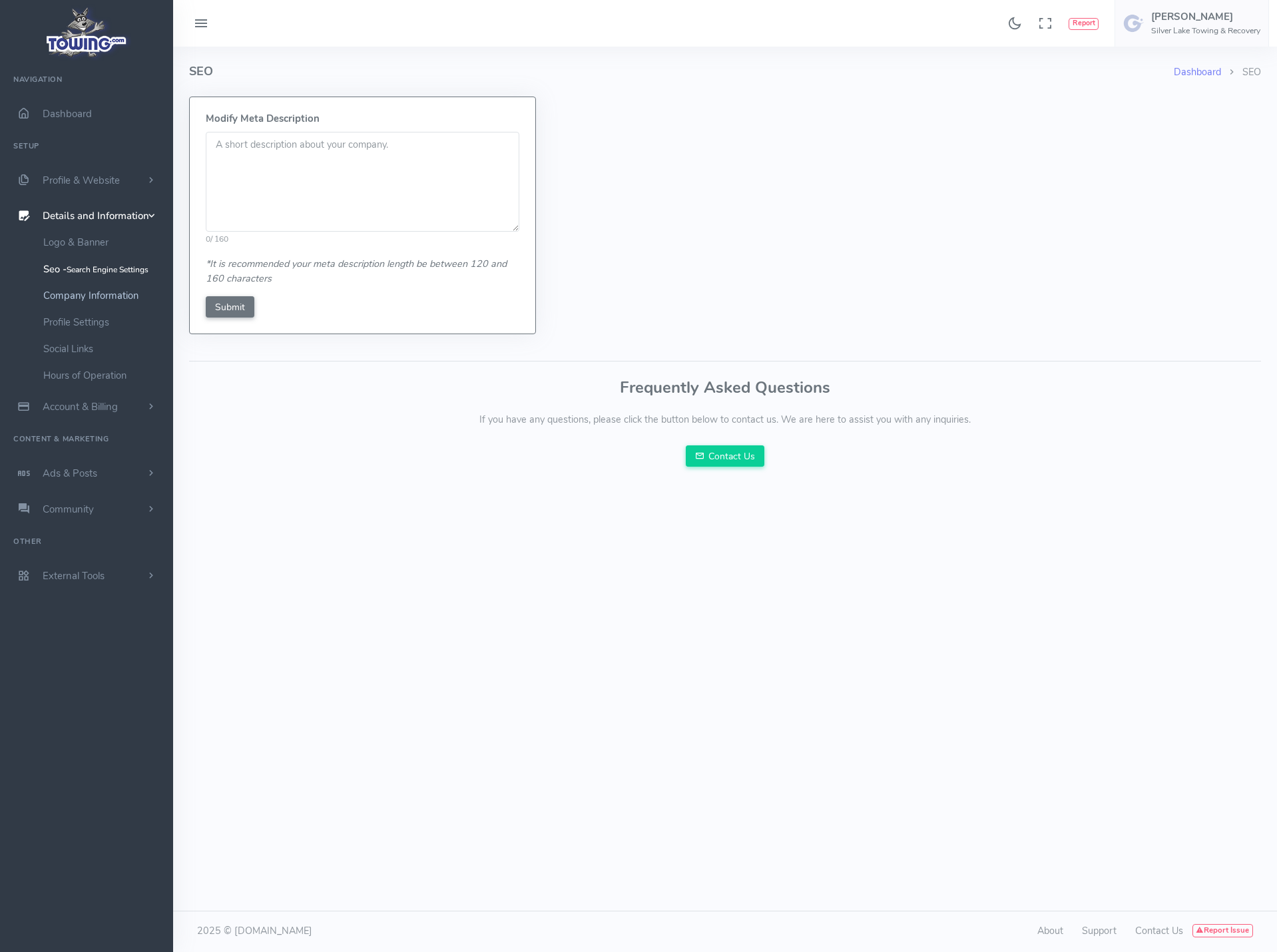
click at [81, 291] on link "Company Information" at bounding box center [103, 295] width 140 height 26
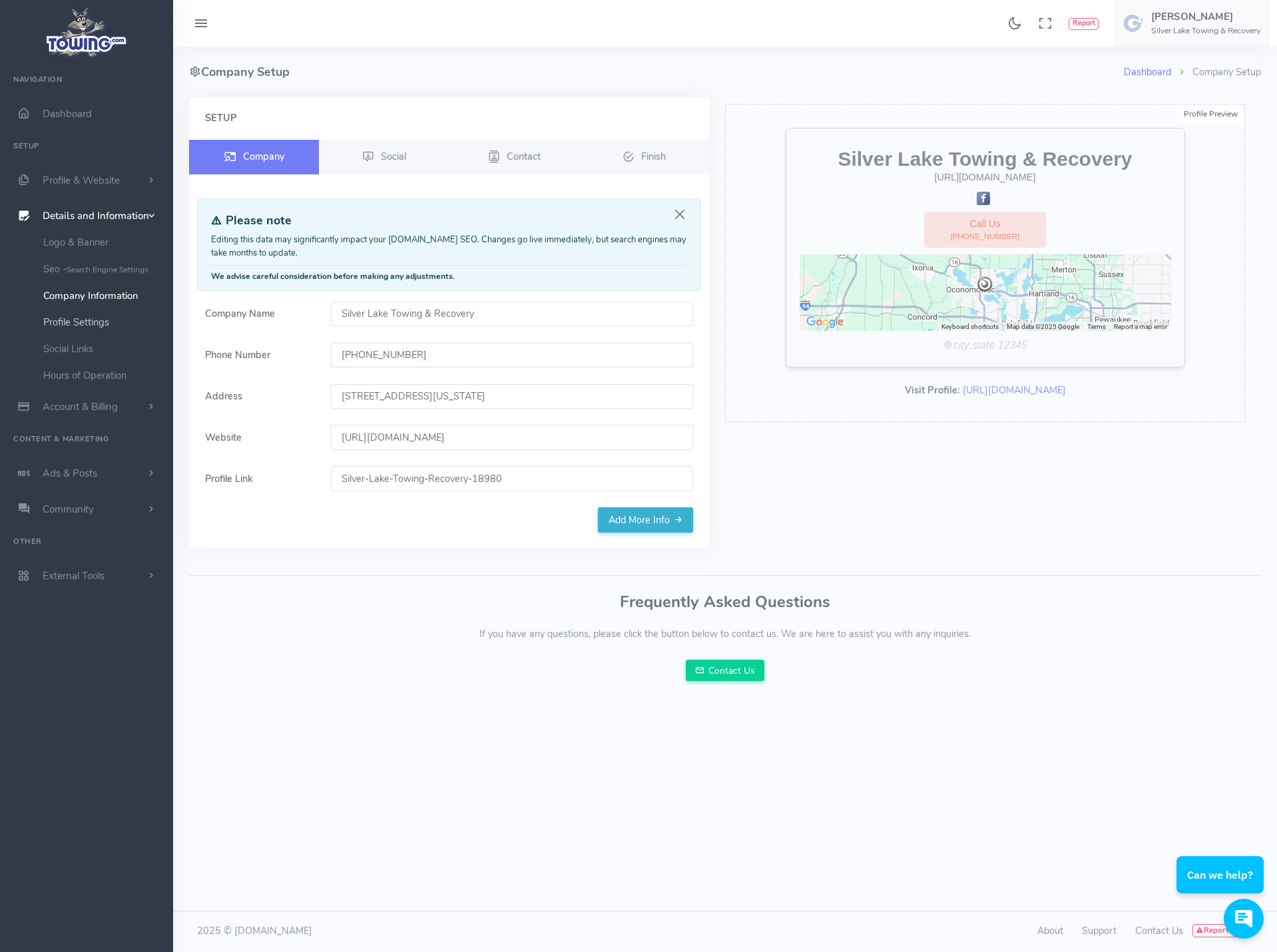
click at [82, 322] on link "Profile Settings" at bounding box center [103, 322] width 140 height 26
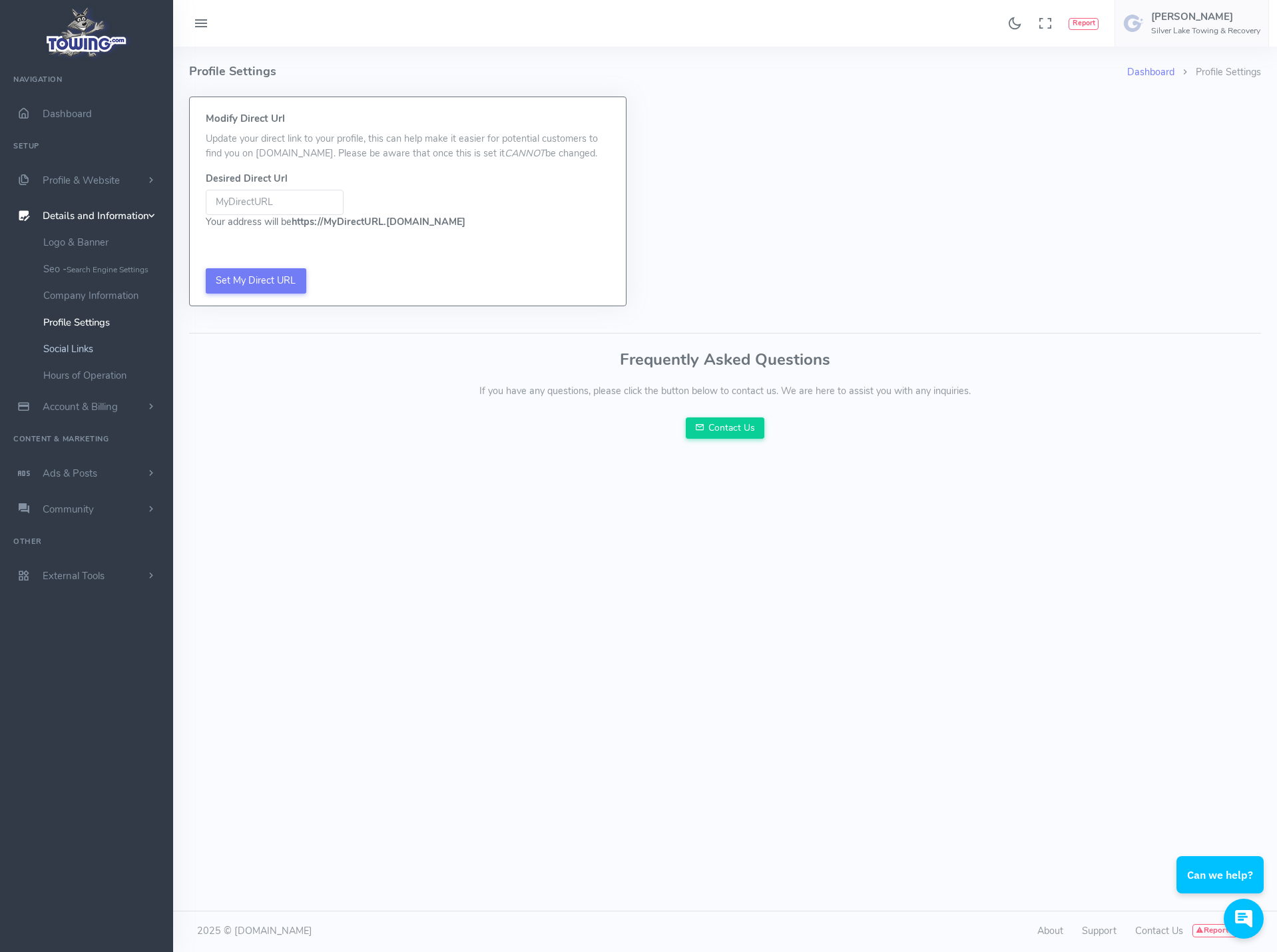
click at [81, 346] on link "Social Links" at bounding box center [103, 348] width 140 height 26
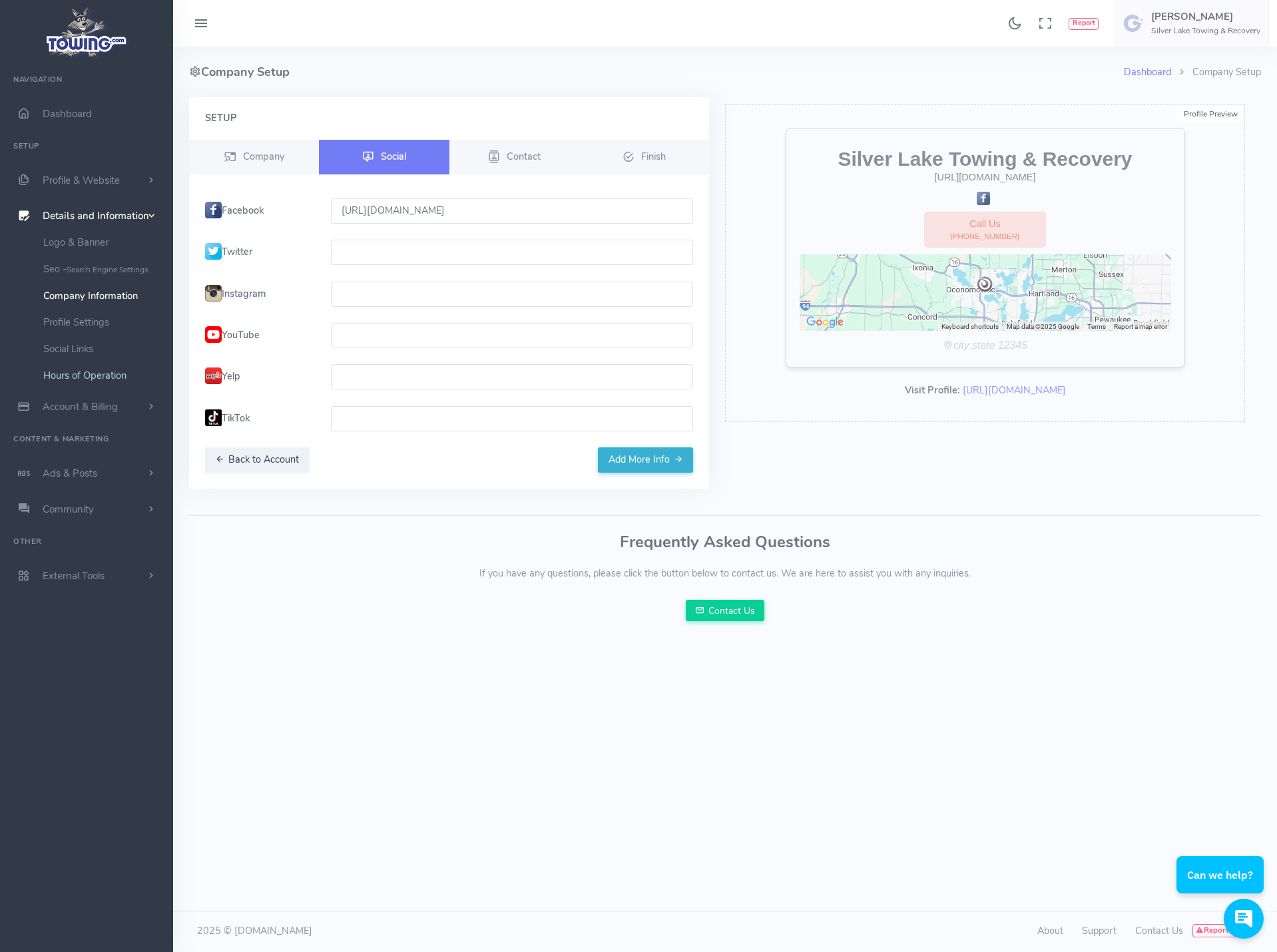
click at [79, 377] on link "Hours of Operation" at bounding box center [103, 375] width 140 height 26
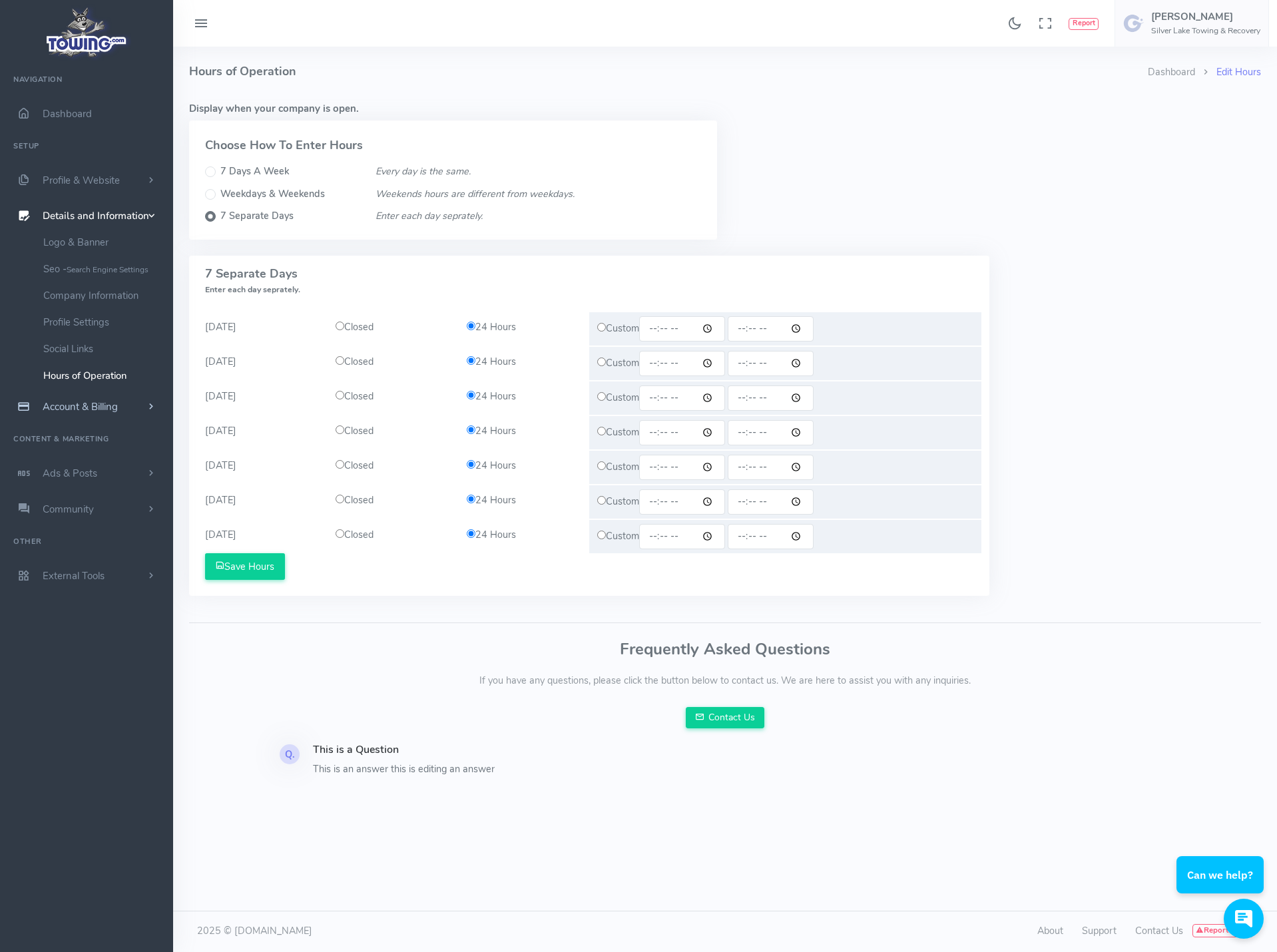
click at [78, 402] on span "Account & Billing" at bounding box center [80, 407] width 76 height 14
click at [274, 571] on button "Save Hours" at bounding box center [245, 566] width 80 height 26
